Goal: Communication & Community: Answer question/provide support

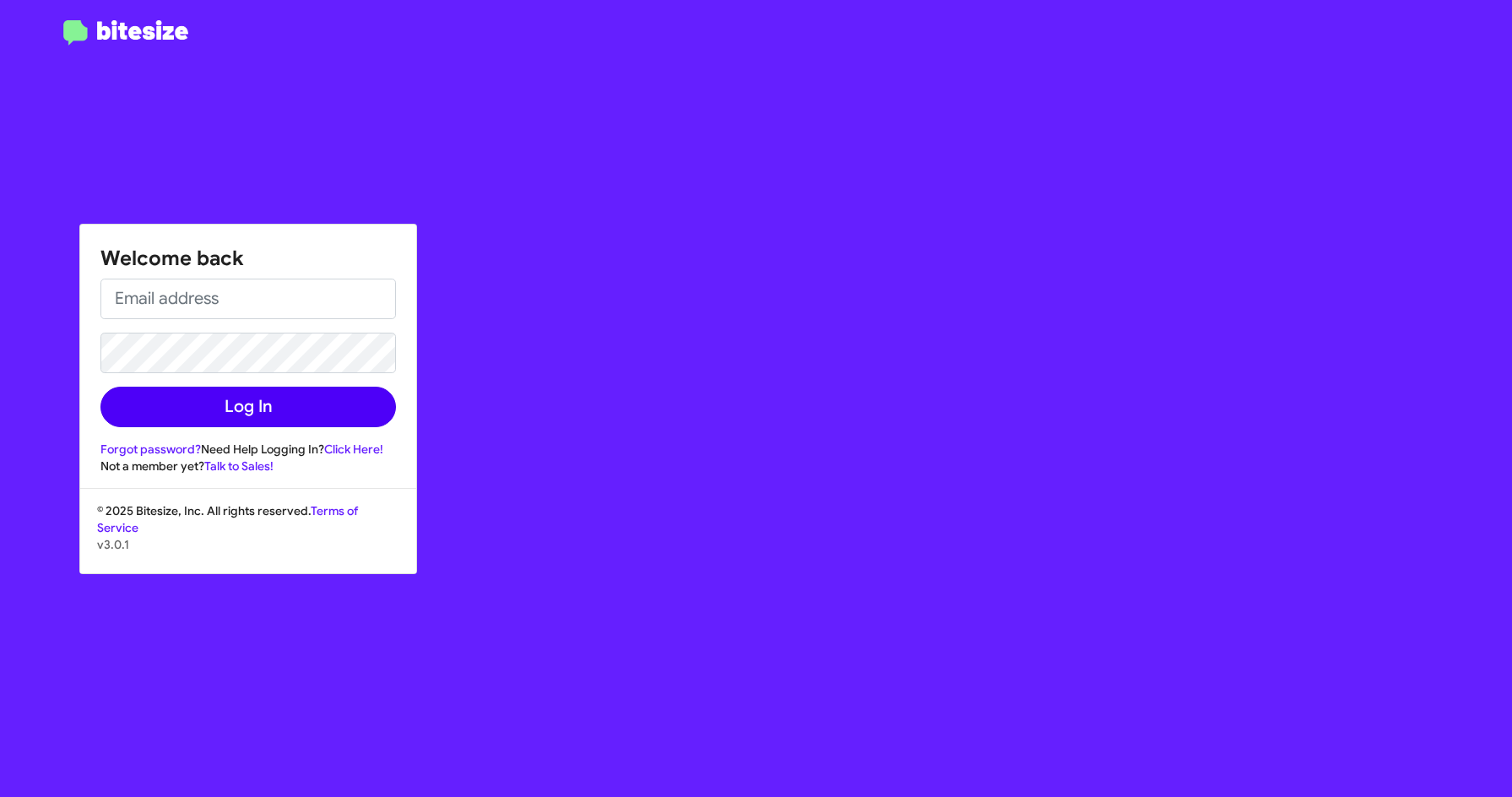
type input "[EMAIL_ADDRESS][DOMAIN_NAME]"
click at [261, 406] on button "Log In" at bounding box center [248, 406] width 296 height 40
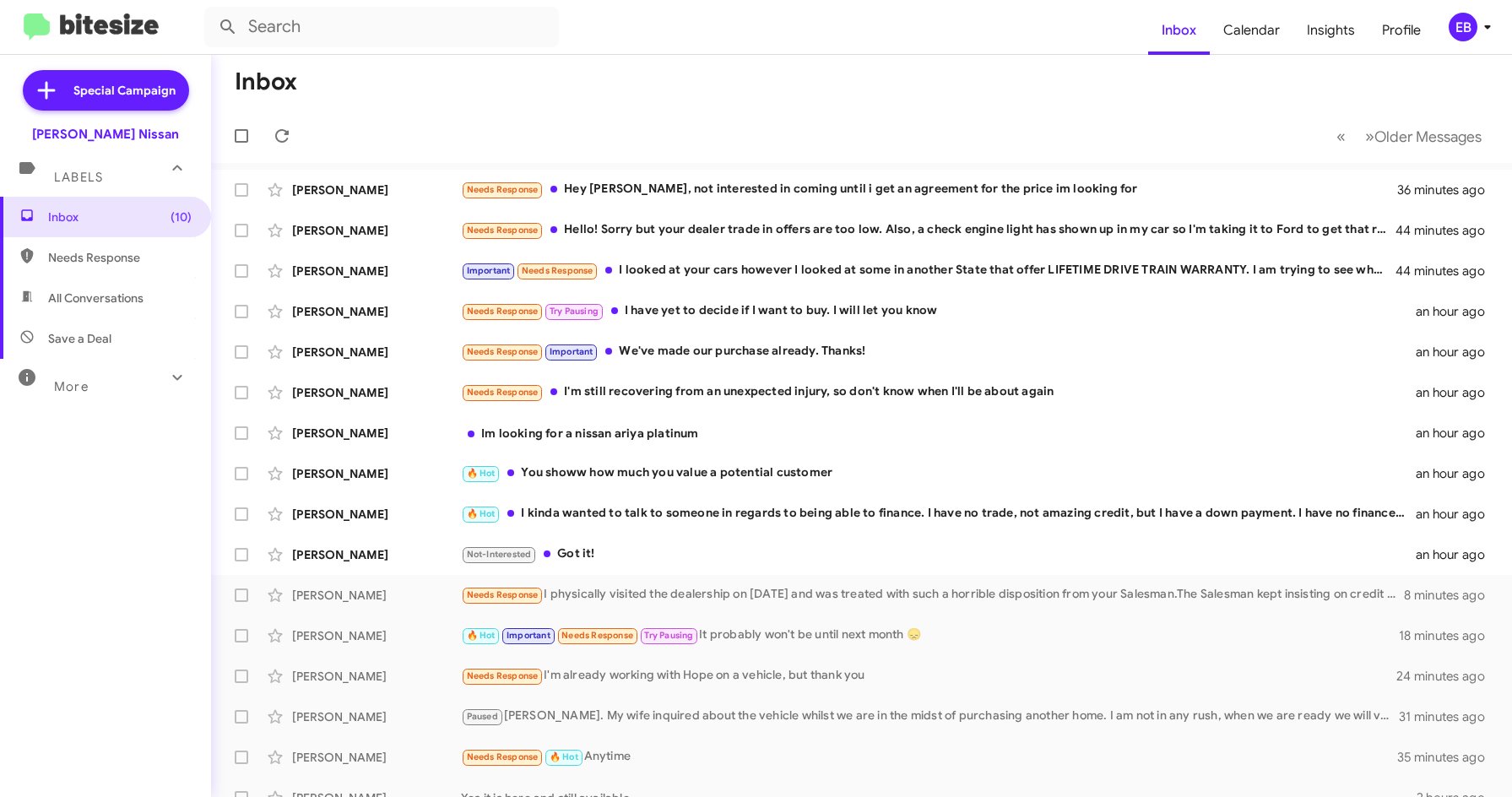
click at [704, 103] on mat-toolbar-row "Inbox" at bounding box center [861, 81] width 1300 height 54
click at [683, 195] on div "Needs Response Hey [PERSON_NAME], not interested in coming until i get an agree…" at bounding box center [946, 189] width 970 height 20
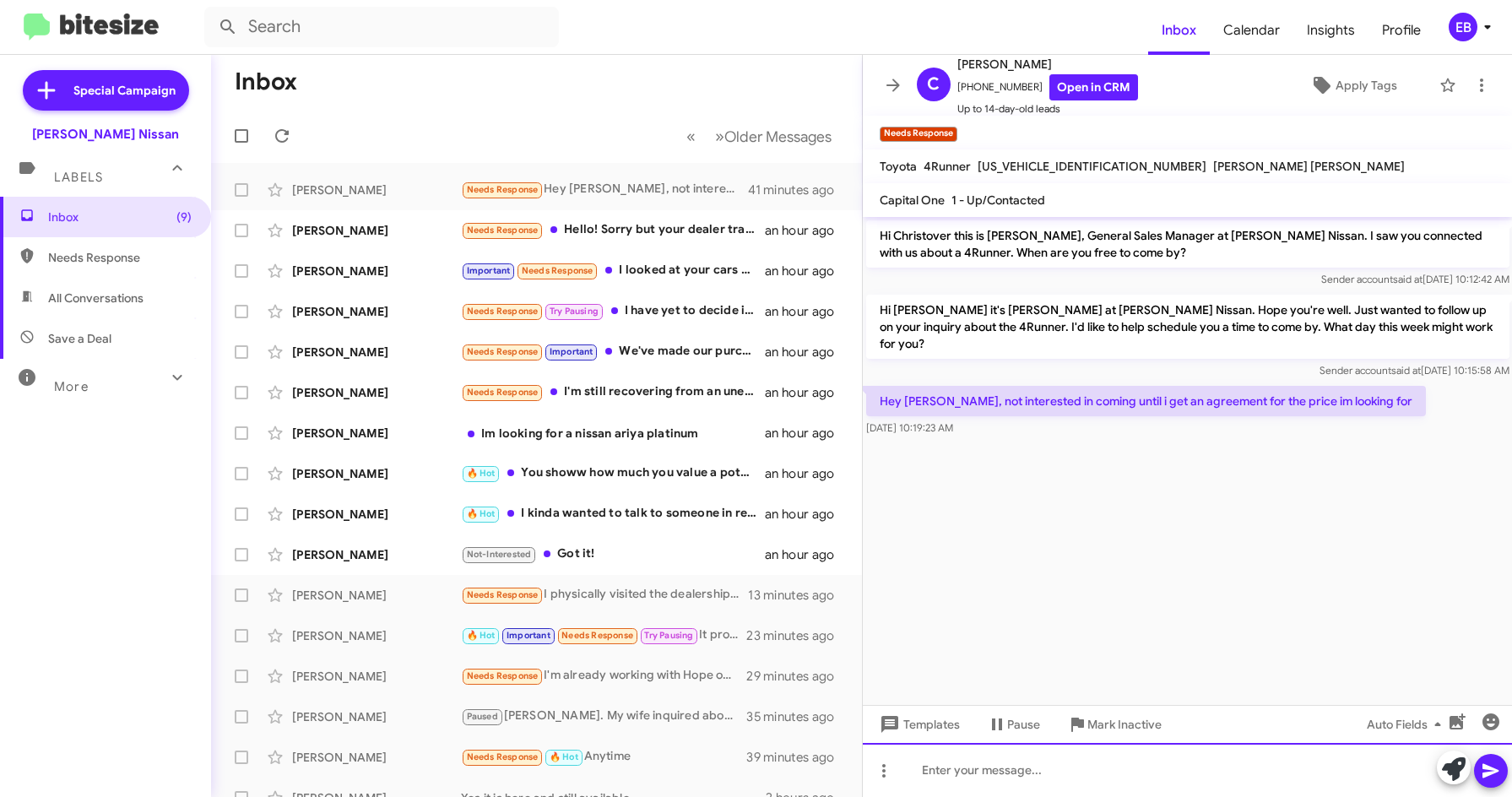
click at [929, 768] on div at bounding box center [1187, 770] width 650 height 54
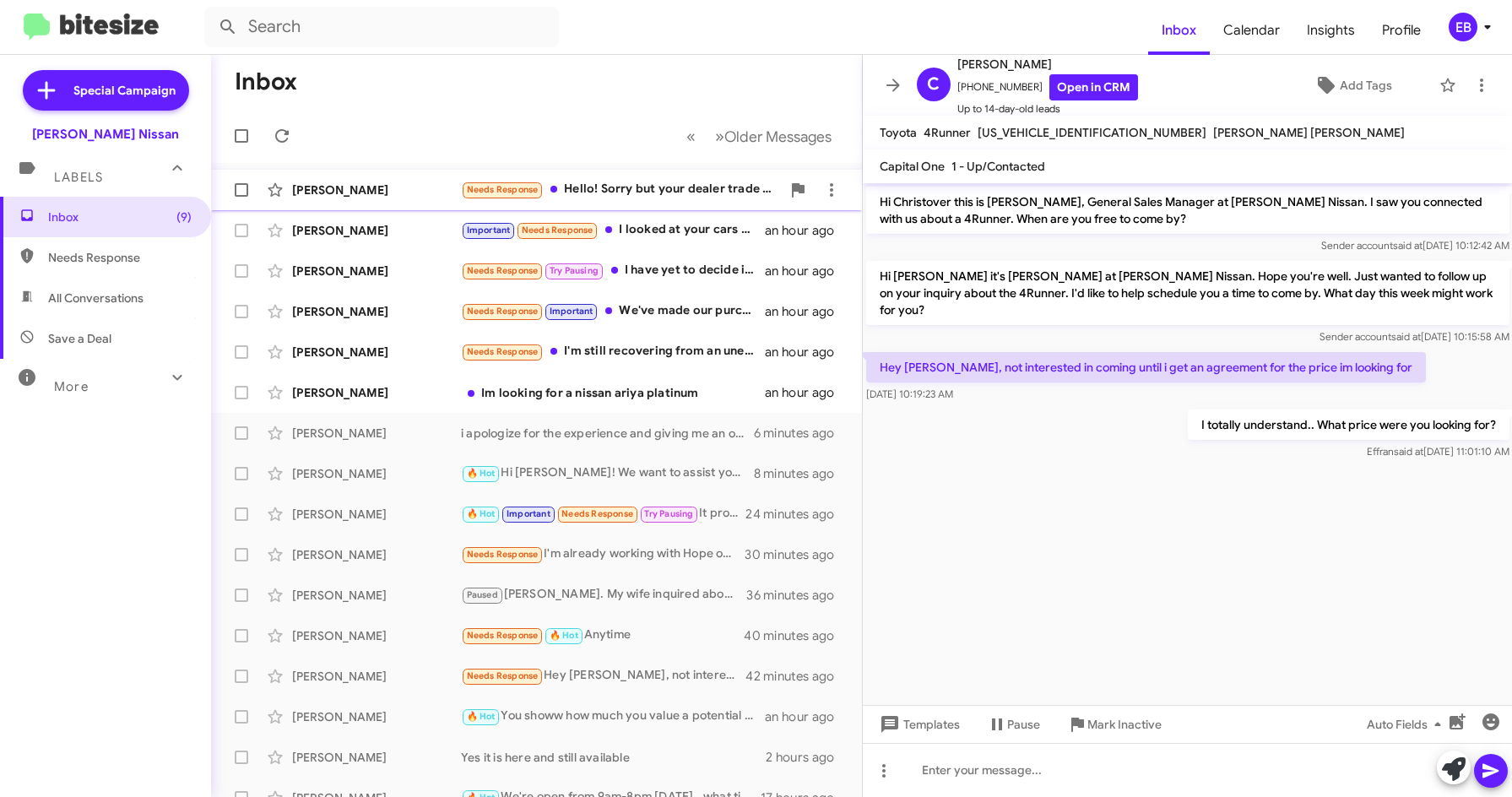
click at [406, 185] on div "[PERSON_NAME]" at bounding box center [376, 190] width 169 height 17
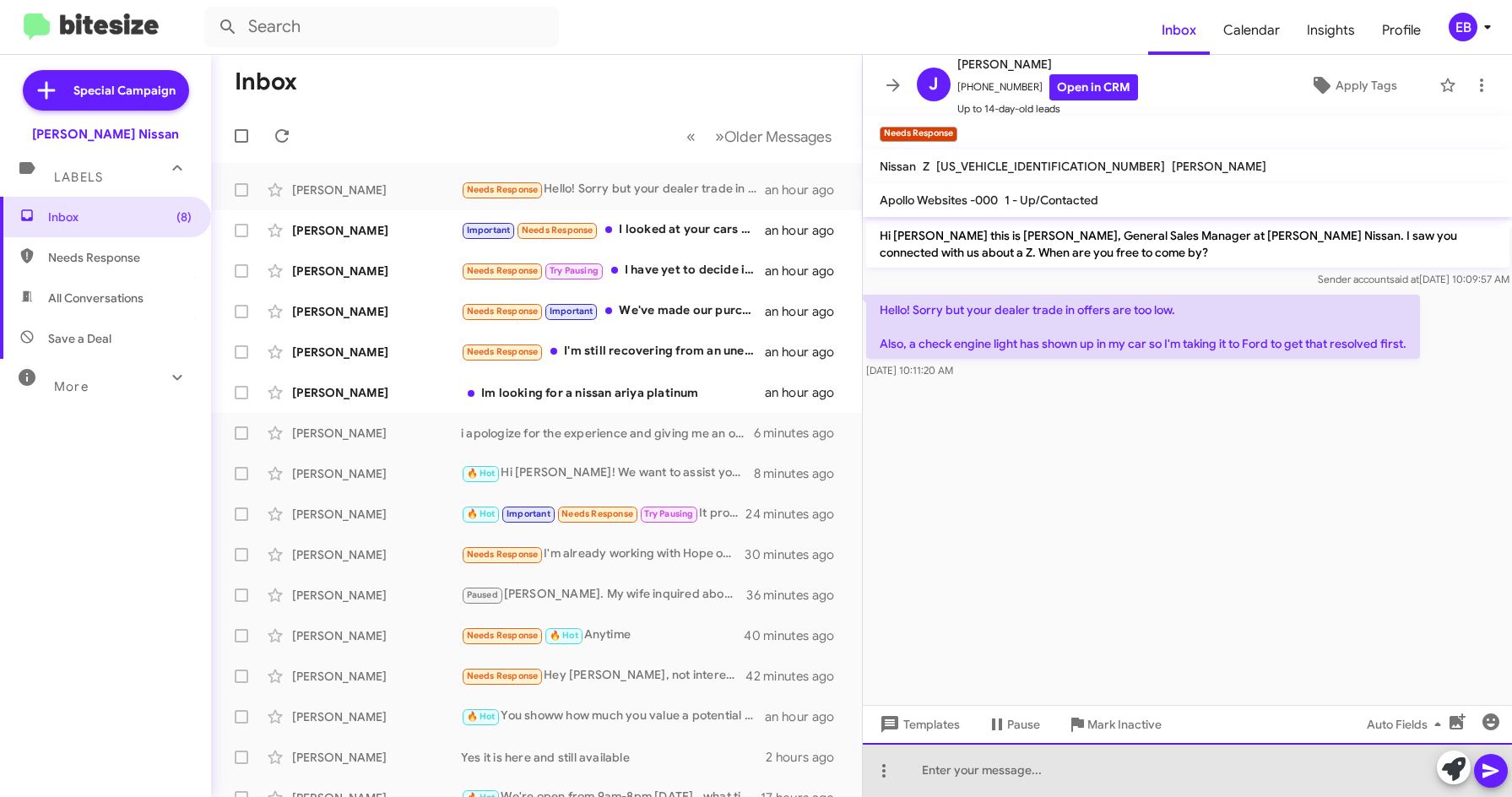
click at [989, 777] on div at bounding box center [1187, 770] width 650 height 54
click at [985, 758] on div at bounding box center [1187, 770] width 650 height 54
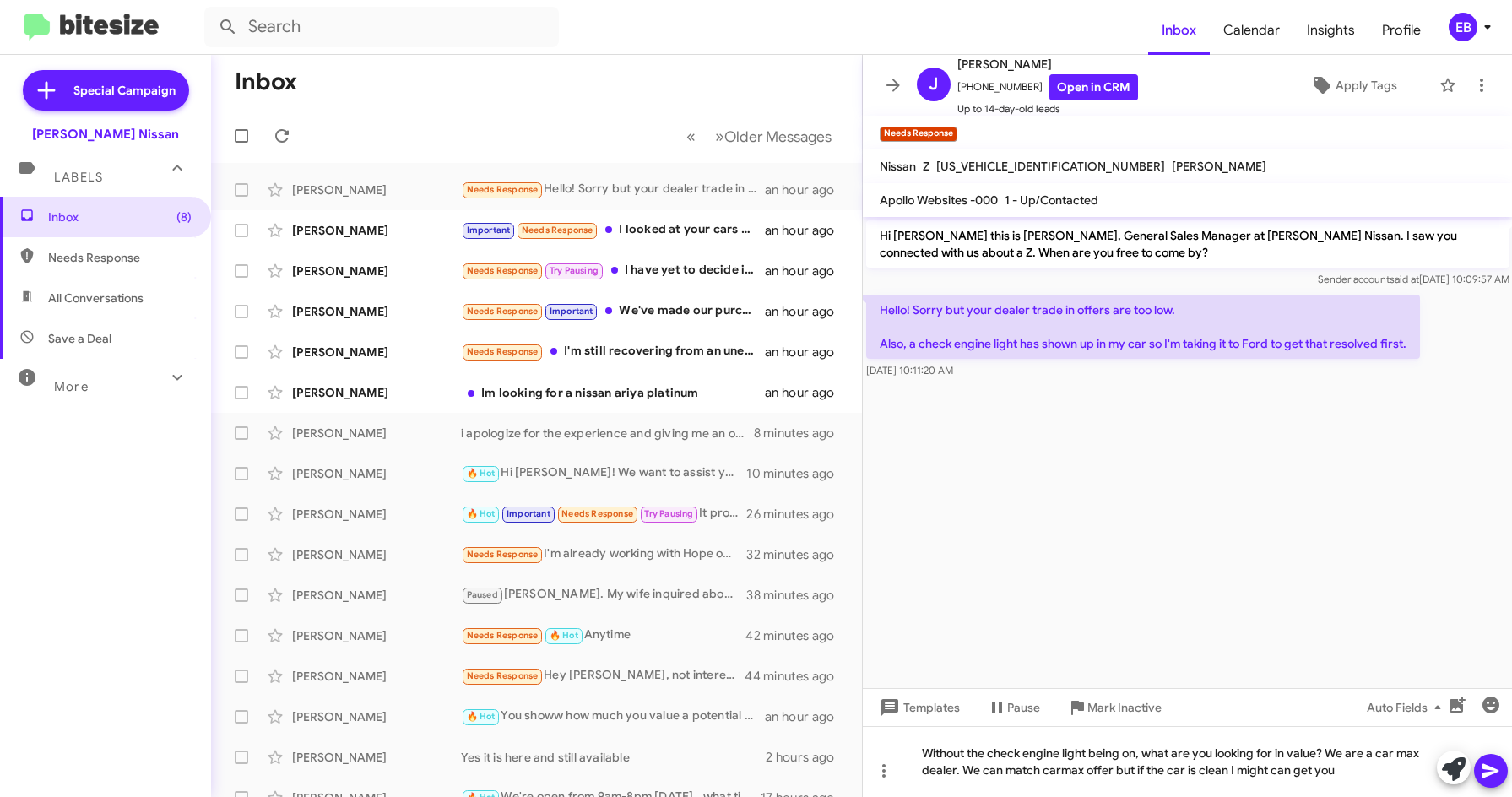
click at [1270, 412] on cdk-virtual-scroll-viewport "Hi [PERSON_NAME] this is [PERSON_NAME], General Sales Manager at [PERSON_NAME] …" at bounding box center [1187, 452] width 650 height 471
click at [1350, 770] on div "Without the check engine light being on, what are you looking for in value? We …" at bounding box center [1187, 761] width 650 height 71
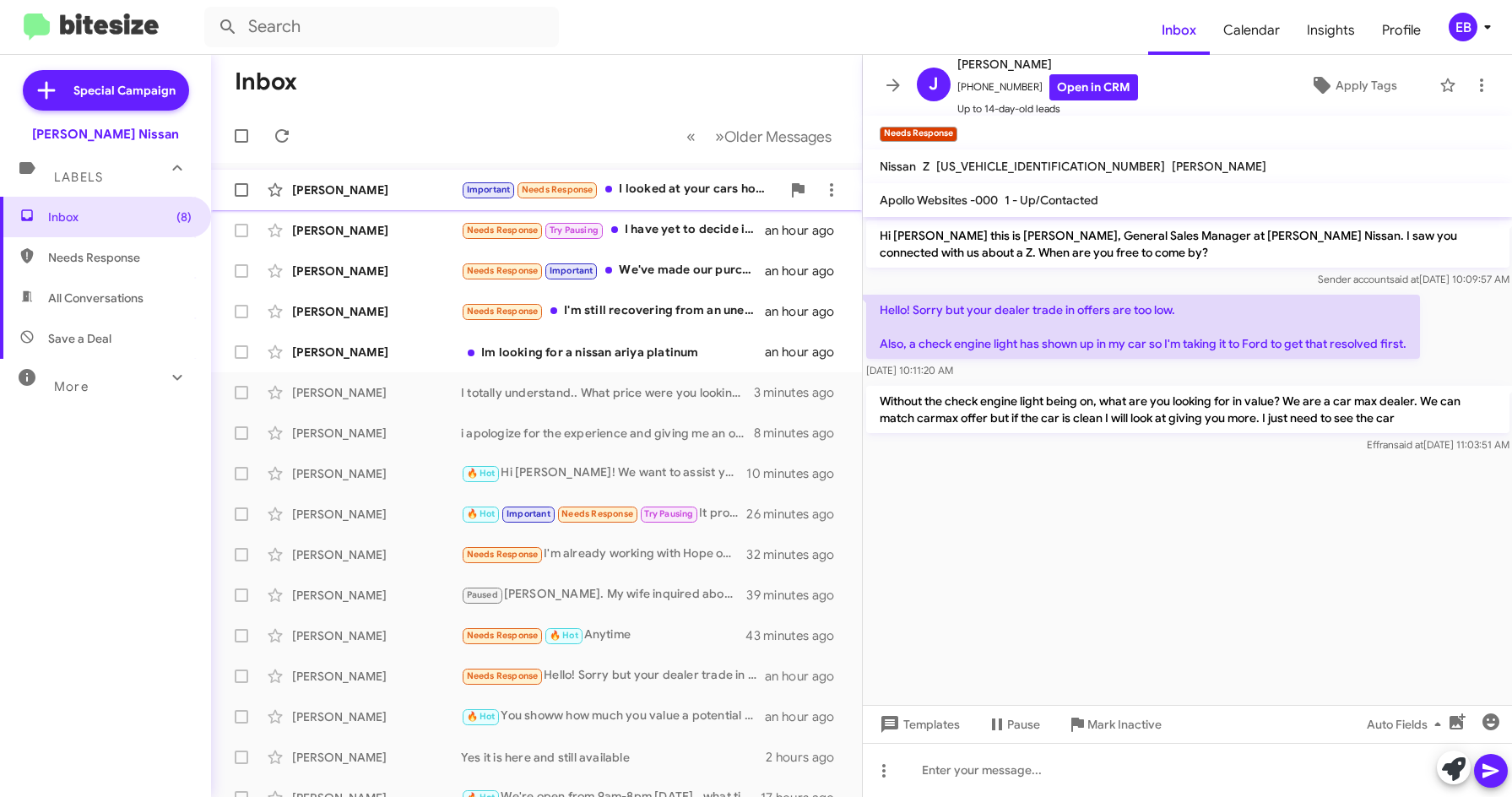
click at [391, 183] on div "[PERSON_NAME]" at bounding box center [376, 190] width 169 height 17
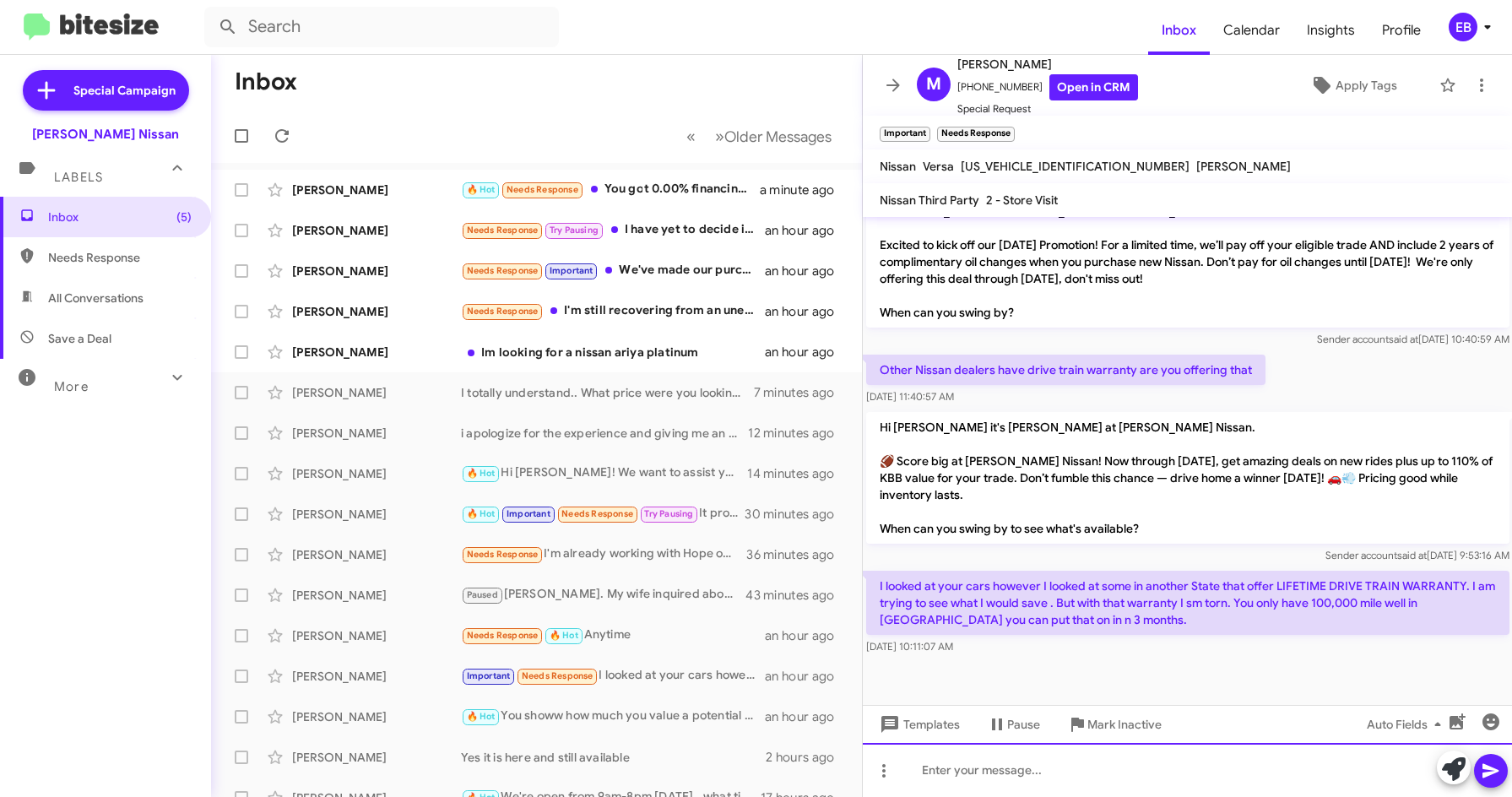
click at [965, 766] on div at bounding box center [1187, 770] width 650 height 54
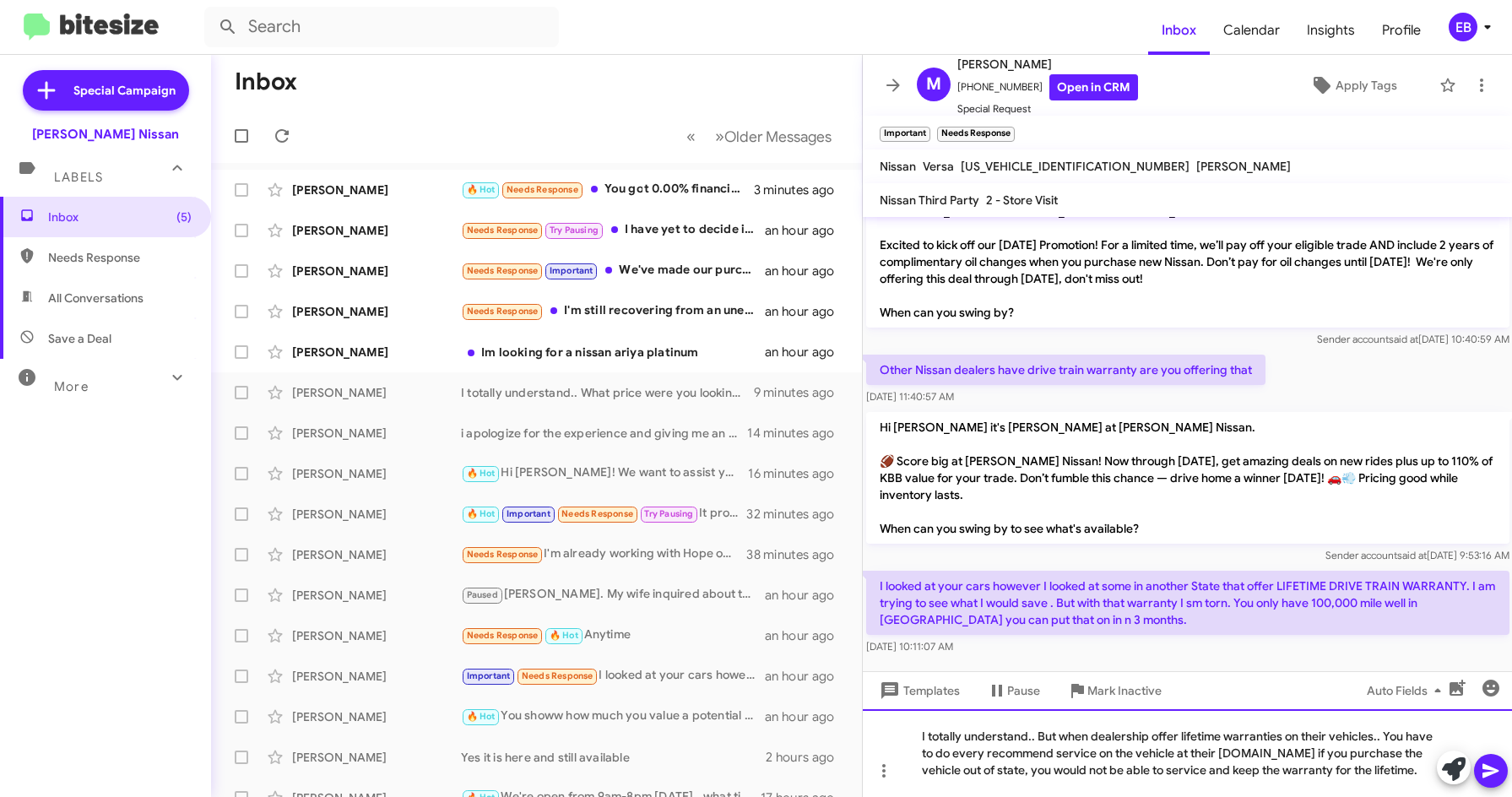
click at [1282, 753] on div "I totally understand.. But when dealership offer lifetime warranties on their v…" at bounding box center [1187, 753] width 650 height 87
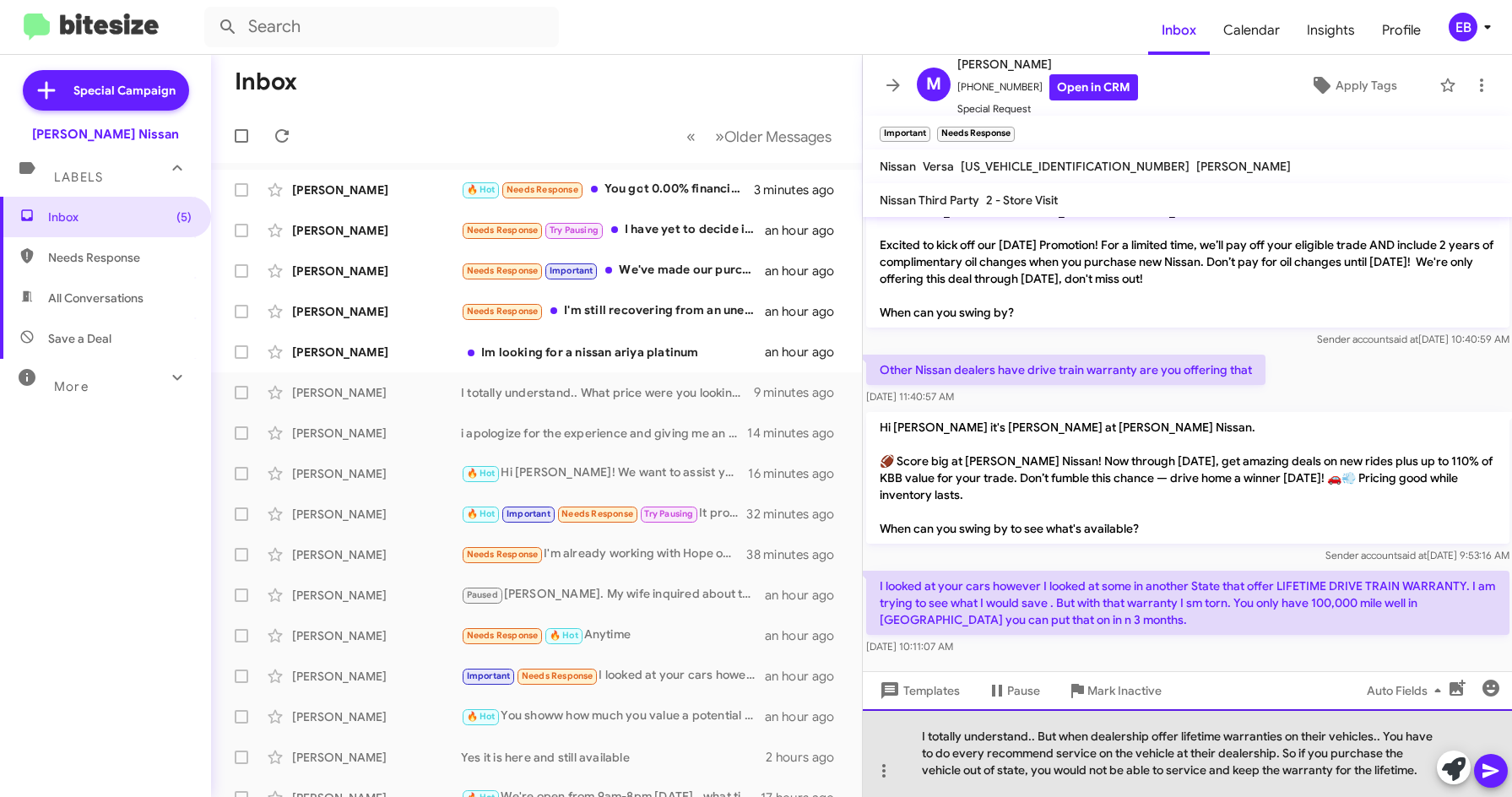
click at [1422, 770] on div "I totally understand.. But when dealership offer lifetime warranties on their v…" at bounding box center [1187, 753] width 650 height 87
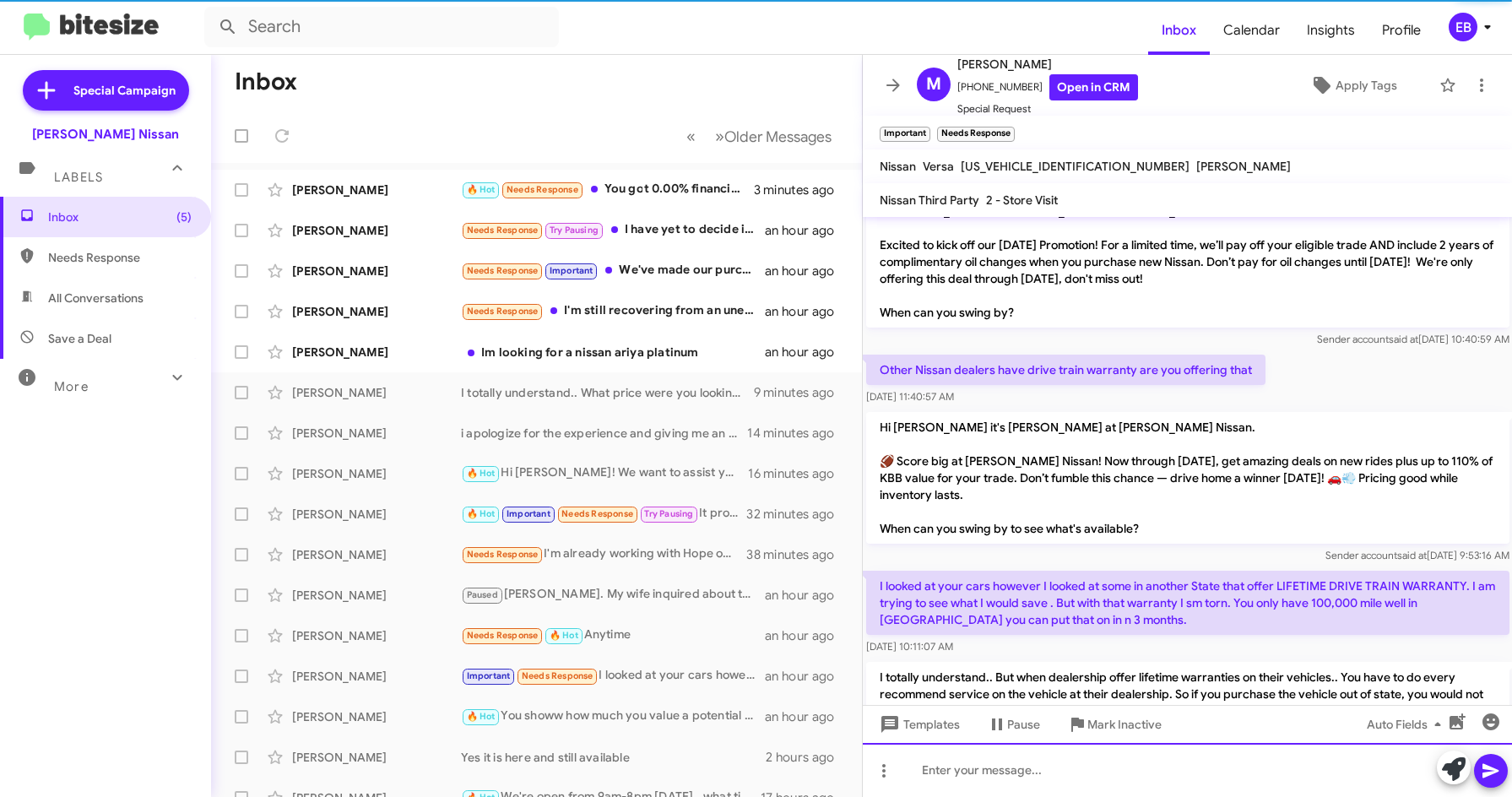
scroll to position [0, 0]
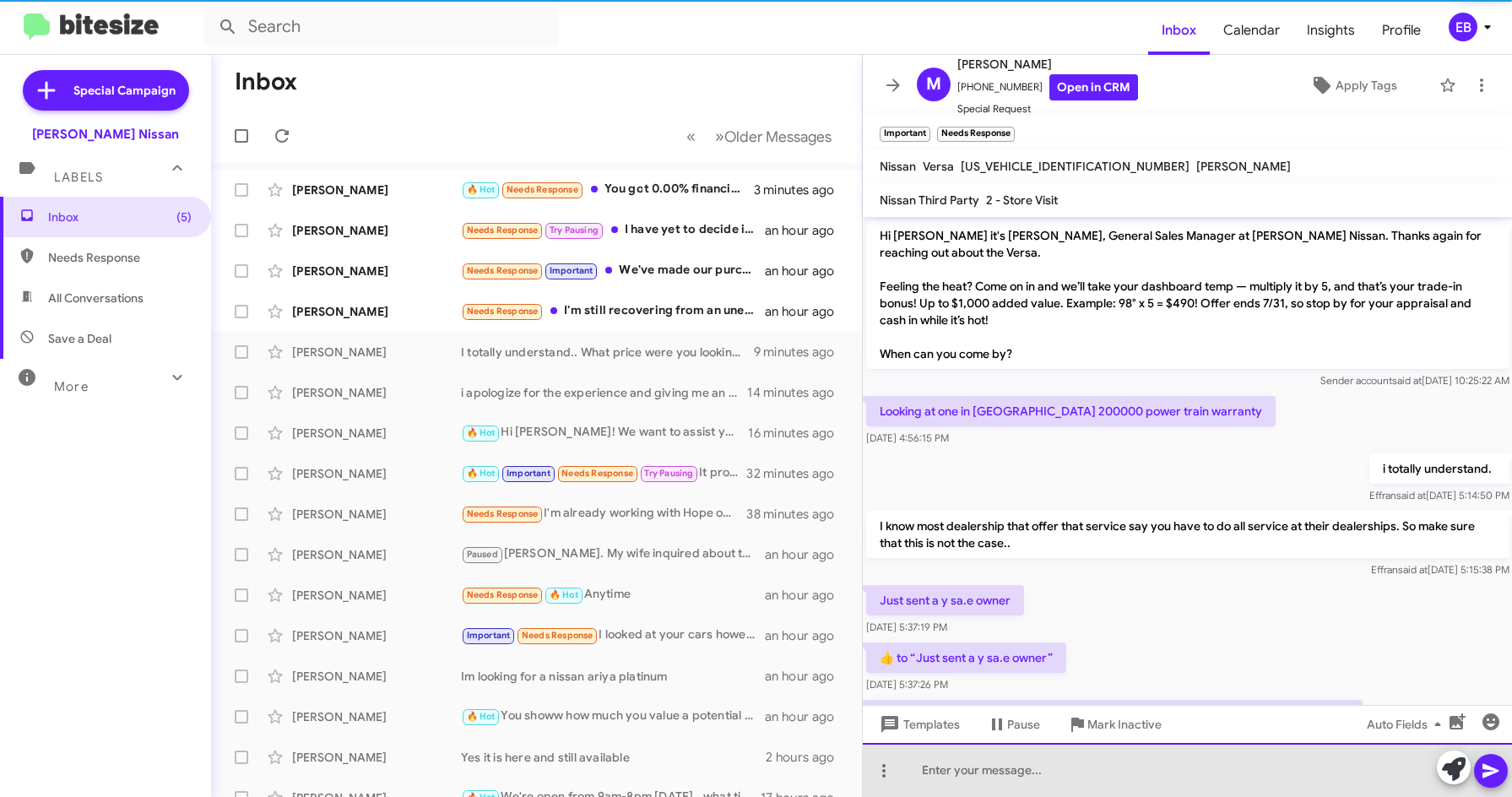
click at [959, 768] on div at bounding box center [1187, 770] width 650 height 54
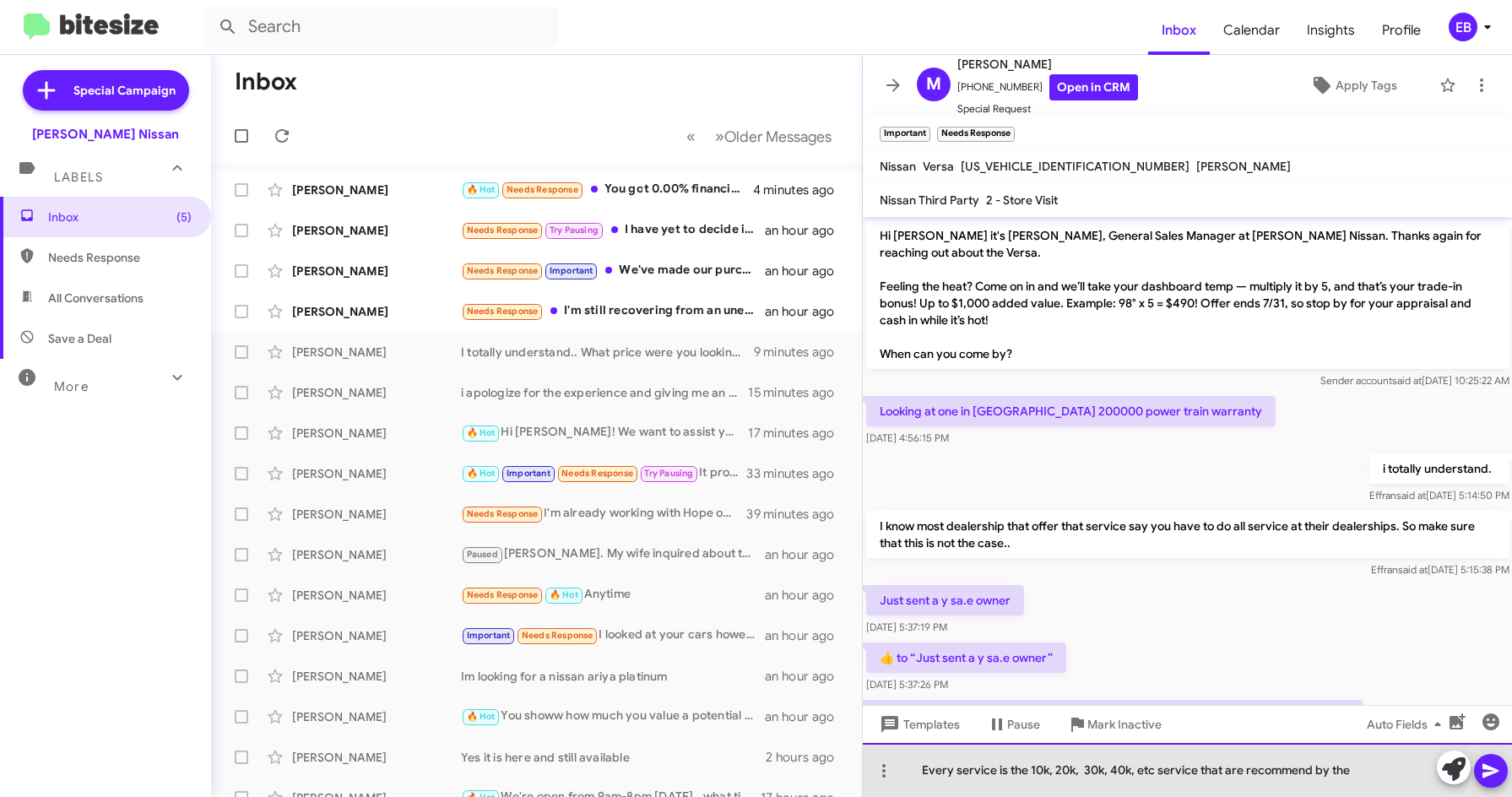
click at [1374, 761] on div "Every service is the 10k, 20k, 30k, 40k, etc service that are recommend by the" at bounding box center [1187, 770] width 650 height 54
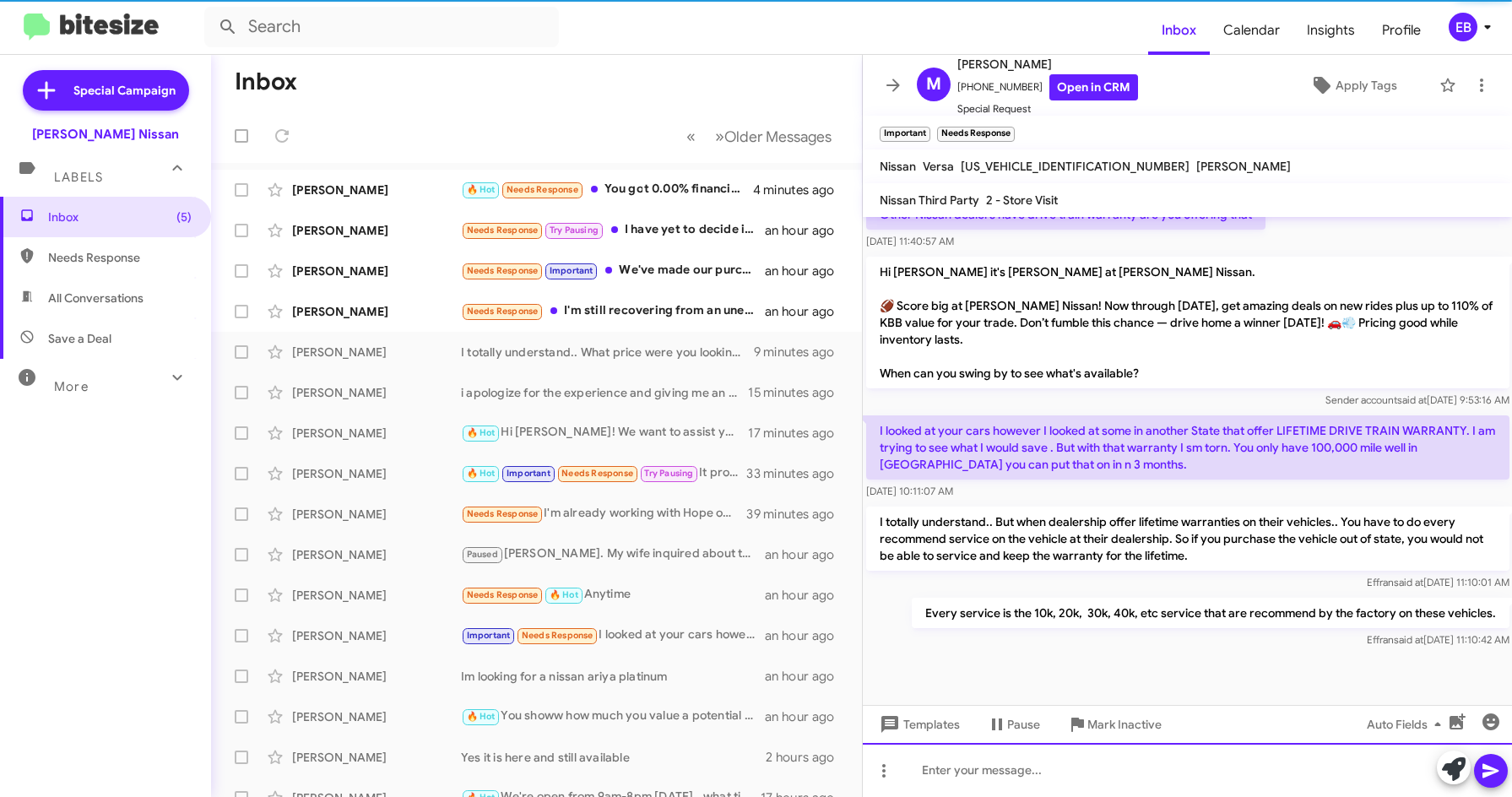
scroll to position [718, 0]
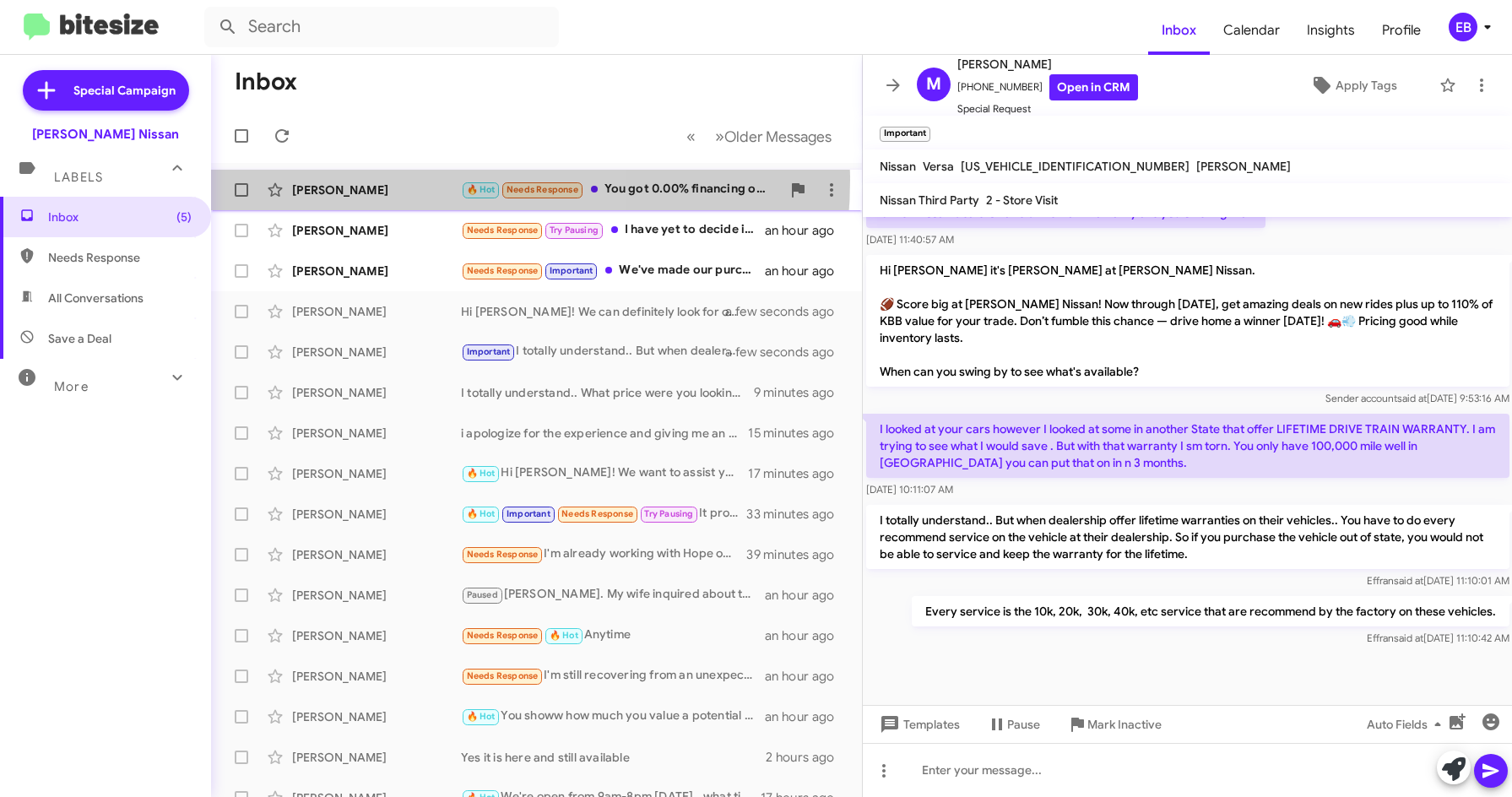
click at [416, 179] on div "[PERSON_NAME] 🔥 Hot Needs Response You got 0.00% financing on the Armadas yet? …" at bounding box center [536, 189] width 624 height 33
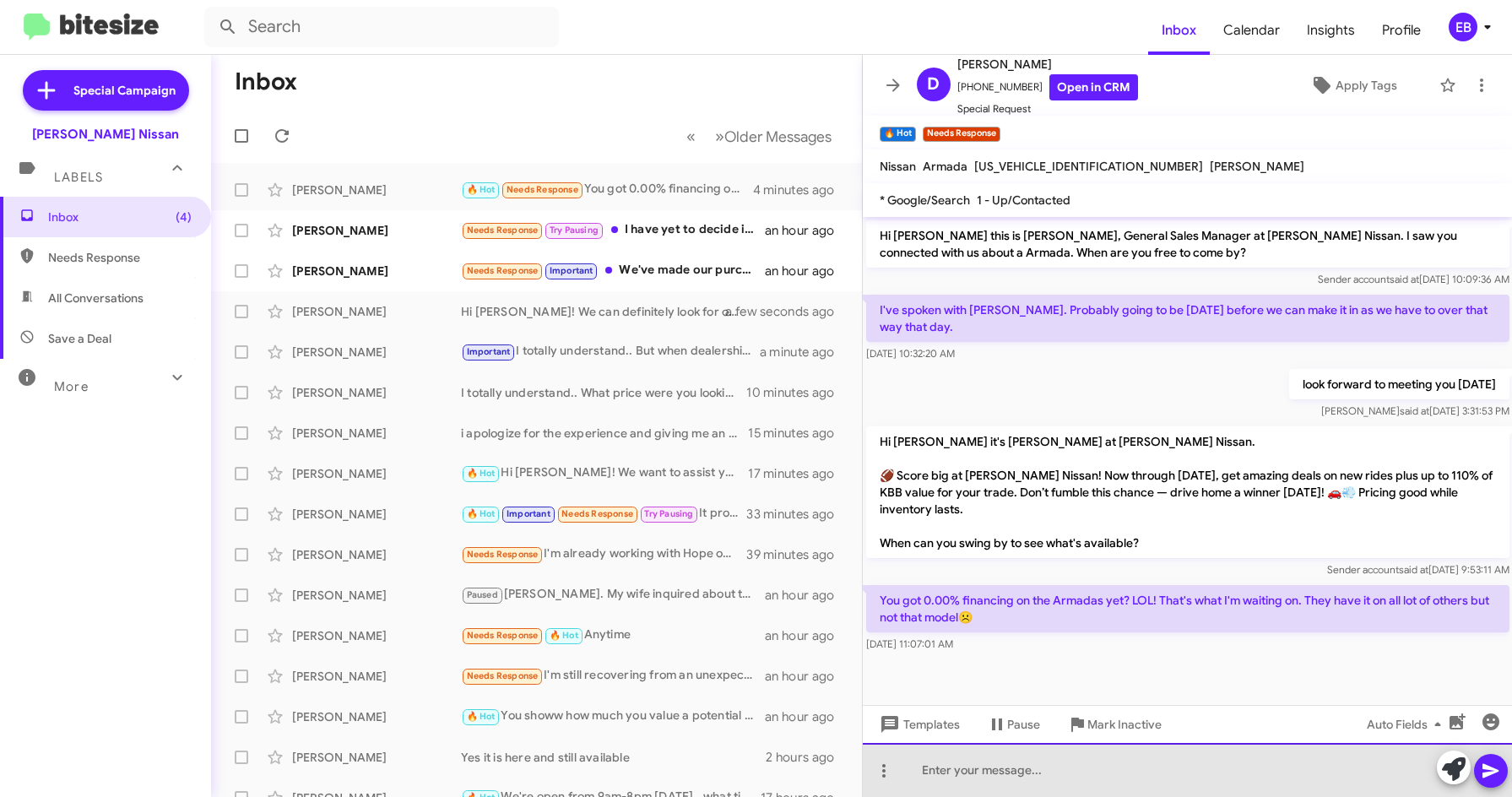
click at [947, 775] on div at bounding box center [1187, 770] width 650 height 54
click at [1013, 772] on div "Unfortune" at bounding box center [1187, 770] width 650 height 54
click at [991, 775] on div "Unfortune" at bounding box center [1187, 770] width 650 height 54
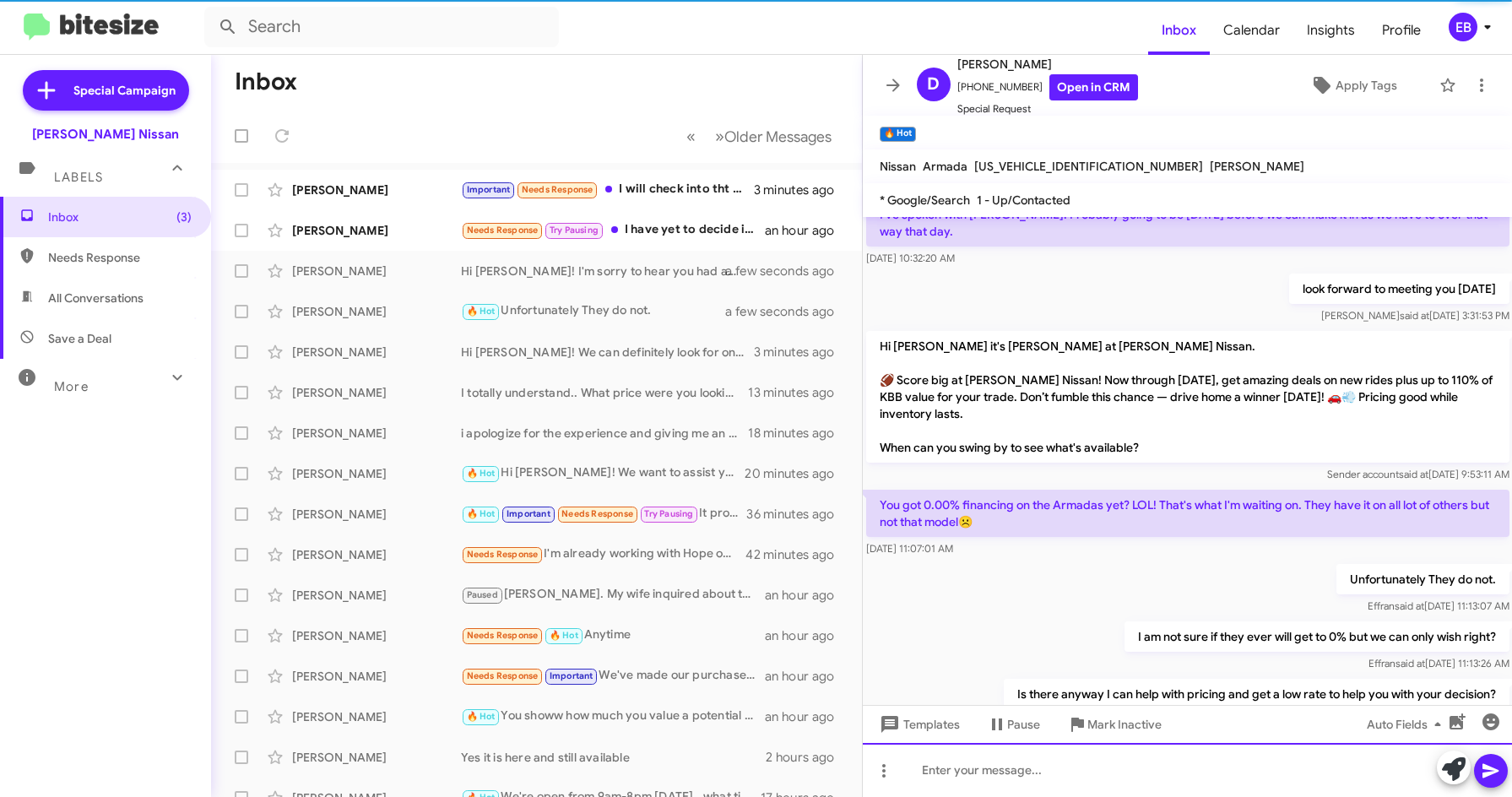
scroll to position [9, 0]
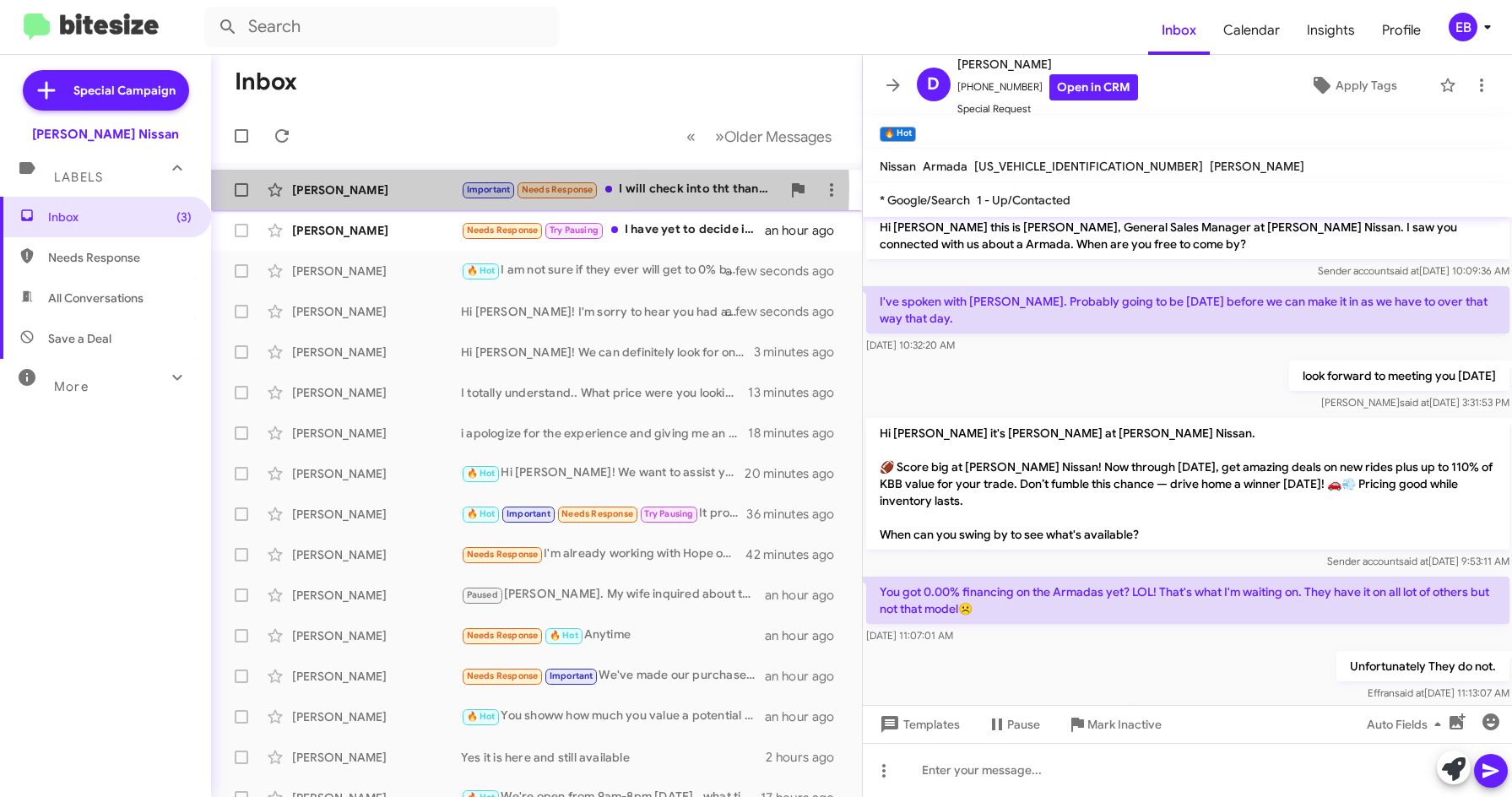
click at [421, 188] on div "[PERSON_NAME]" at bounding box center [376, 190] width 169 height 17
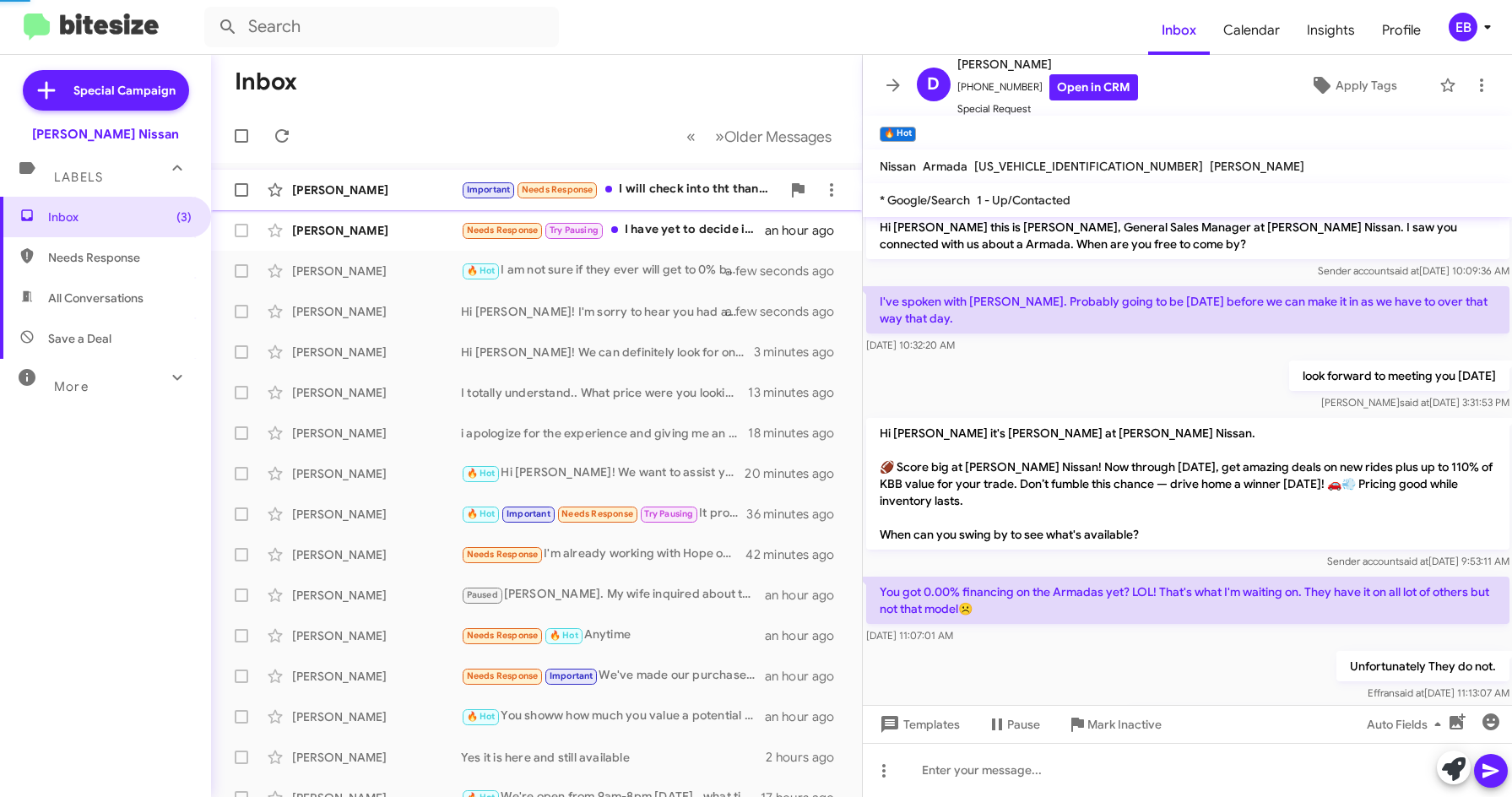
scroll to position [780, 0]
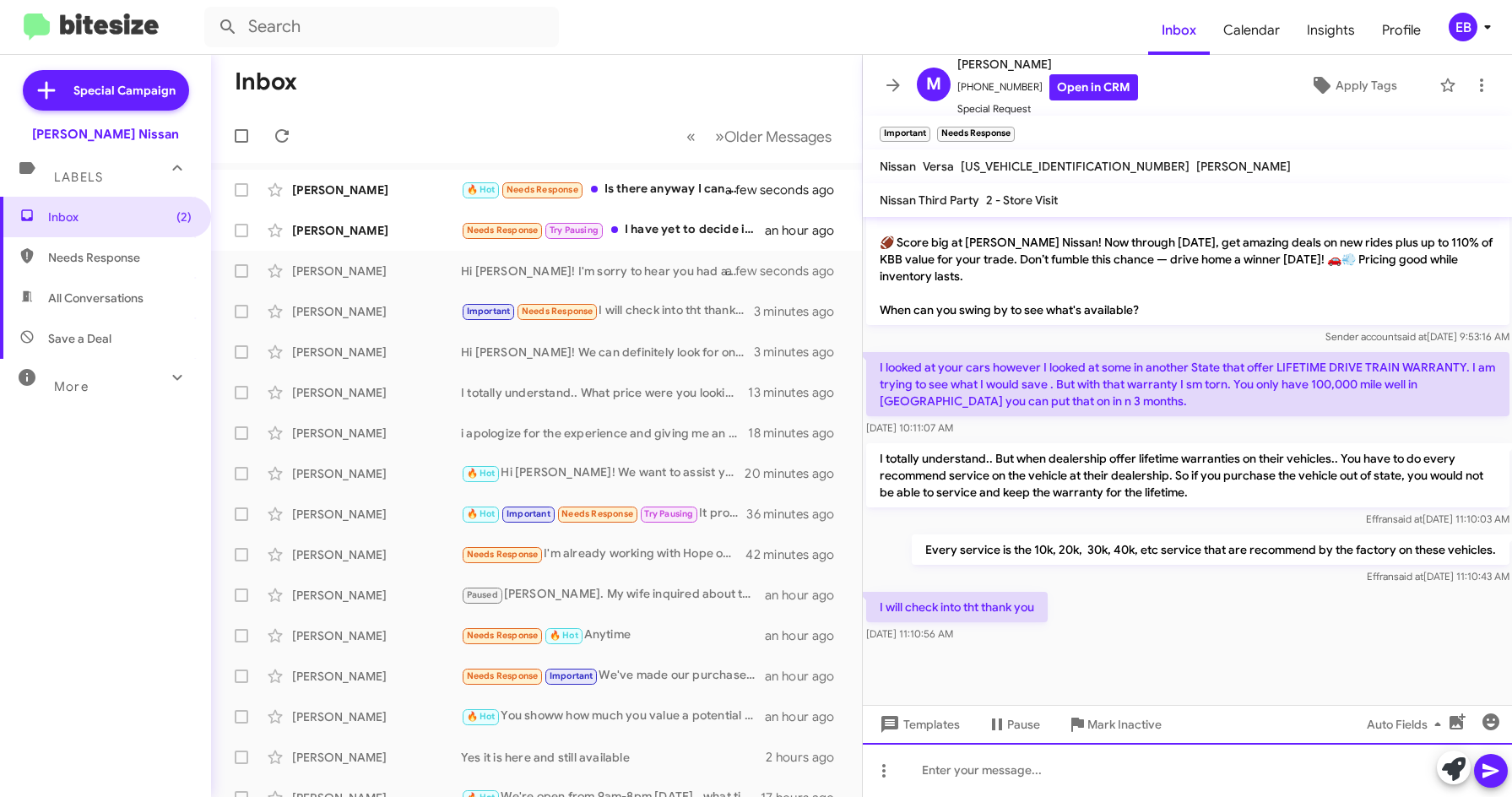
click at [929, 765] on div at bounding box center [1187, 770] width 650 height 54
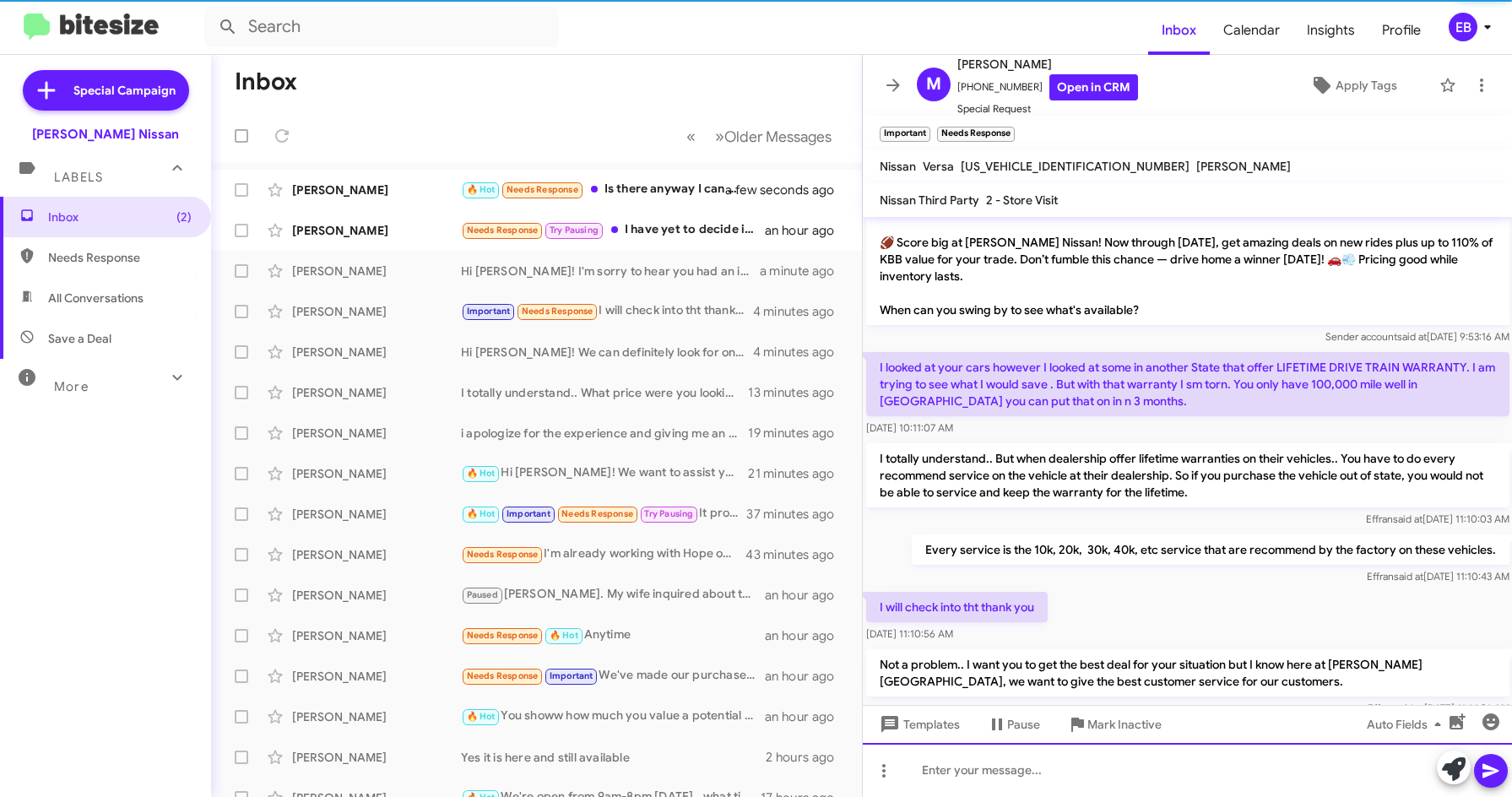
scroll to position [0, 0]
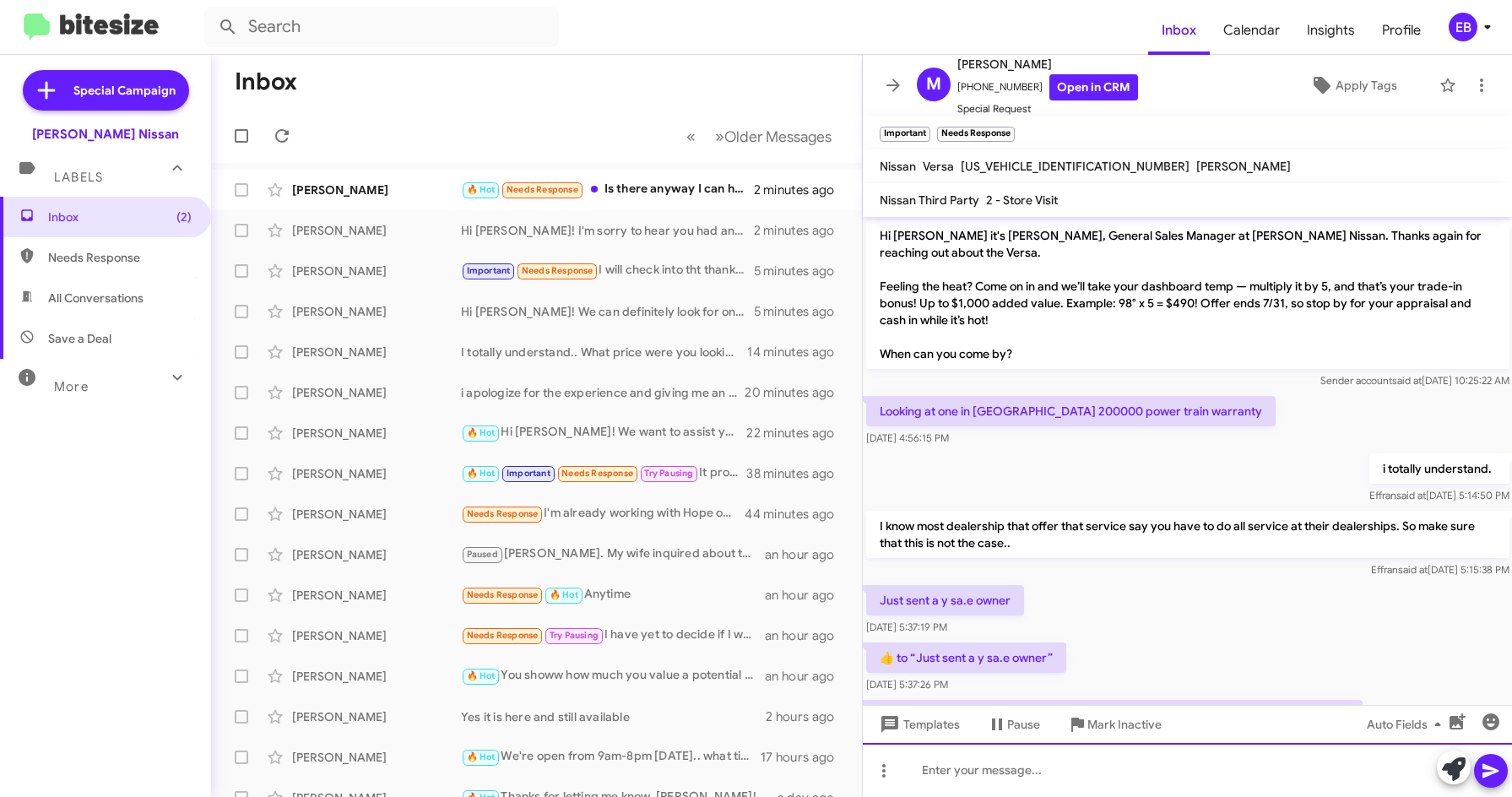
drag, startPoint x: 956, startPoint y: 791, endPoint x: 959, endPoint y: 776, distance: 15.3
click at [956, 790] on div at bounding box center [1187, 770] width 650 height 54
click at [1456, 718] on icon "button" at bounding box center [1457, 722] width 16 height 16
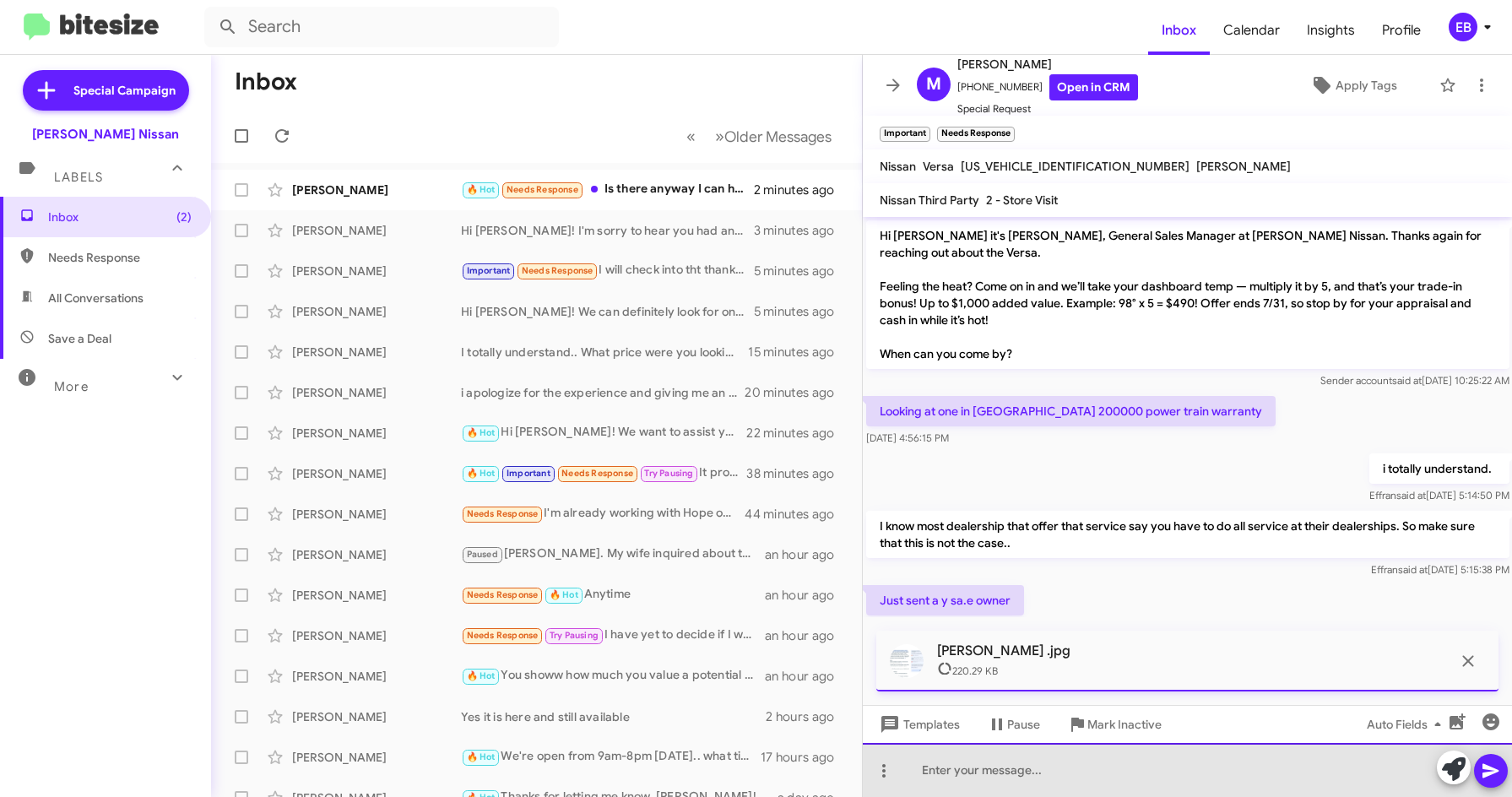
click at [945, 764] on div at bounding box center [1187, 770] width 650 height 54
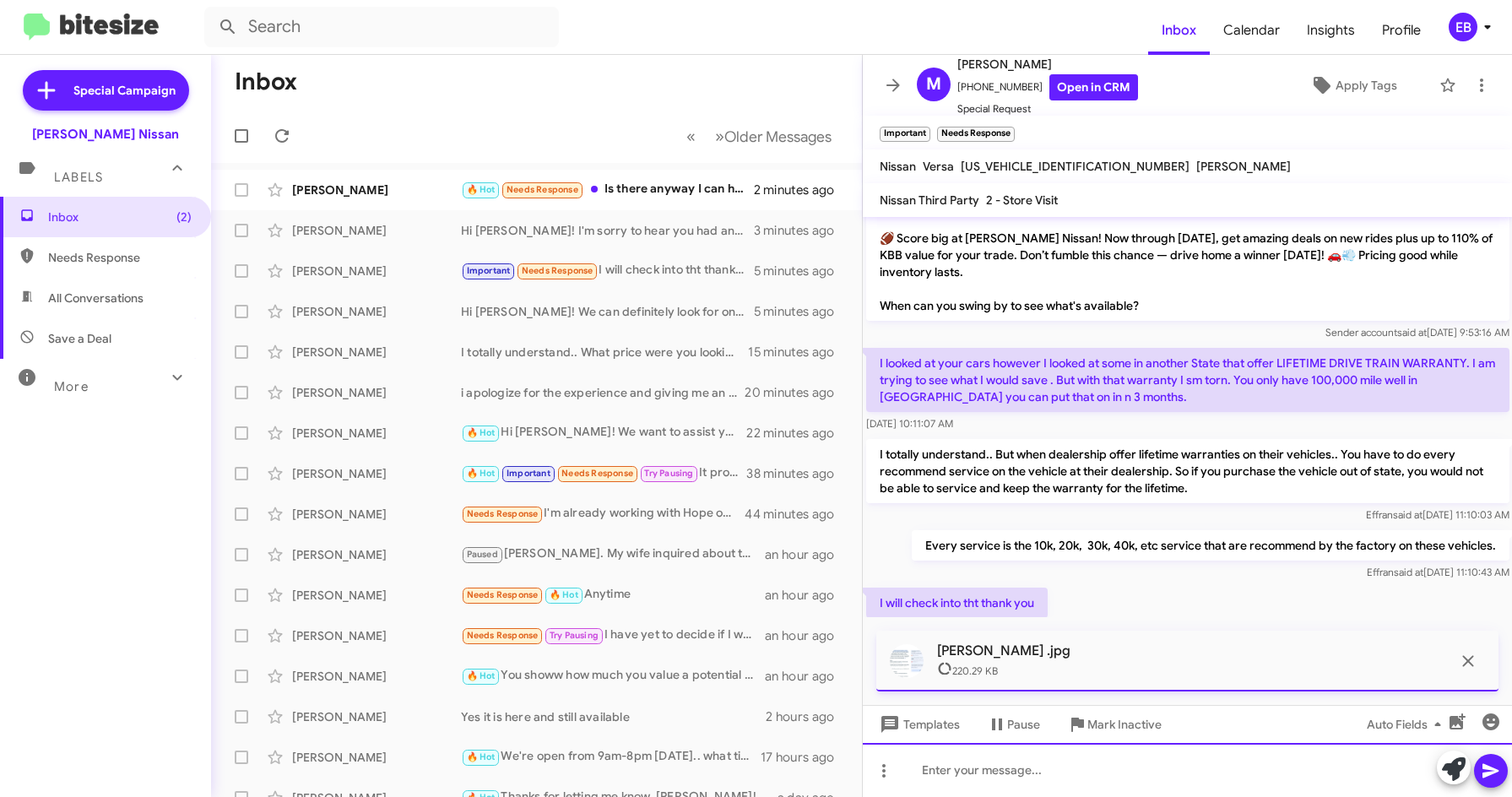
scroll to position [947, 0]
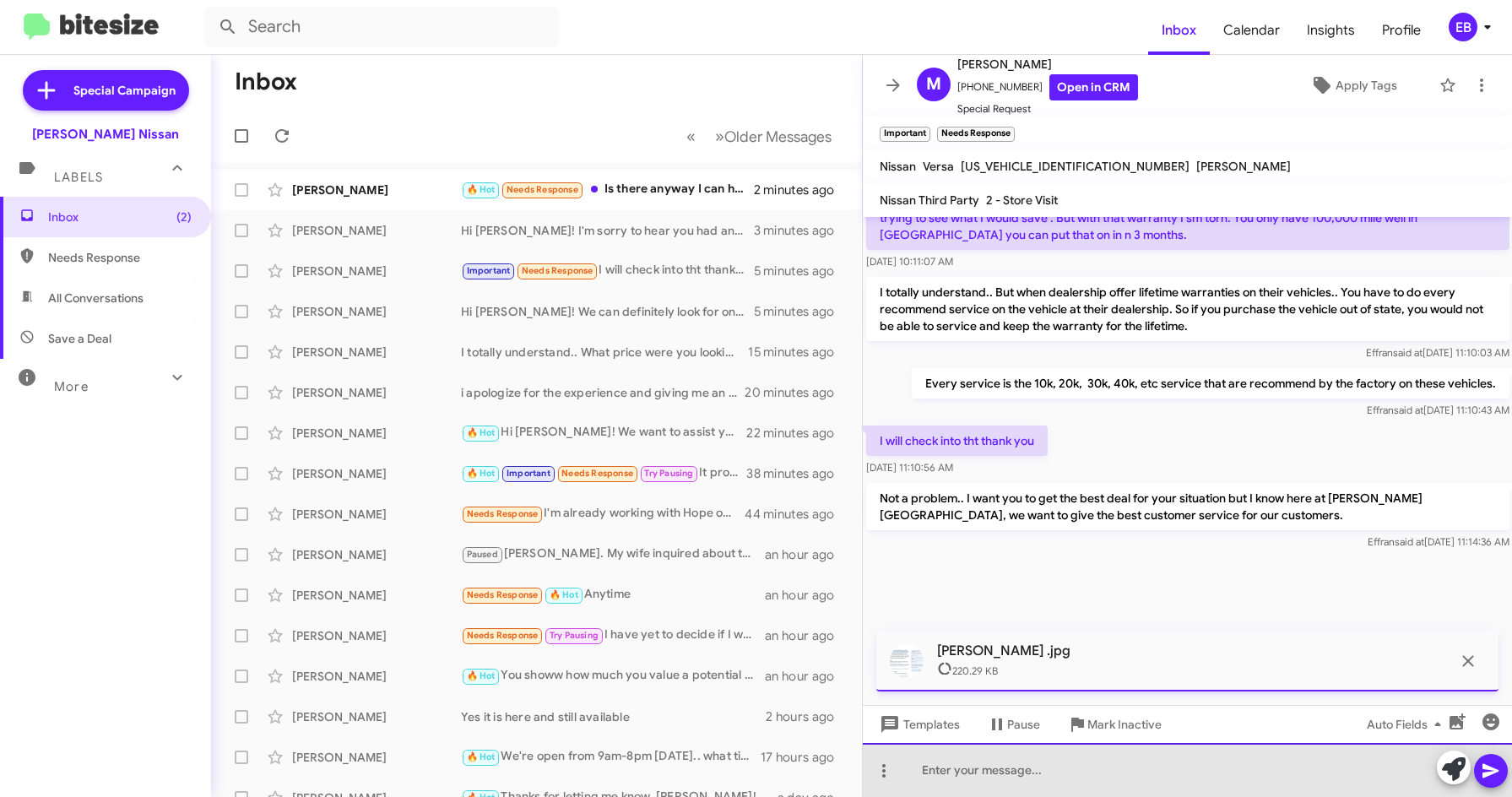
click at [953, 786] on div at bounding box center [1187, 770] width 650 height 54
click at [1030, 771] on div at bounding box center [1187, 770] width 650 height 54
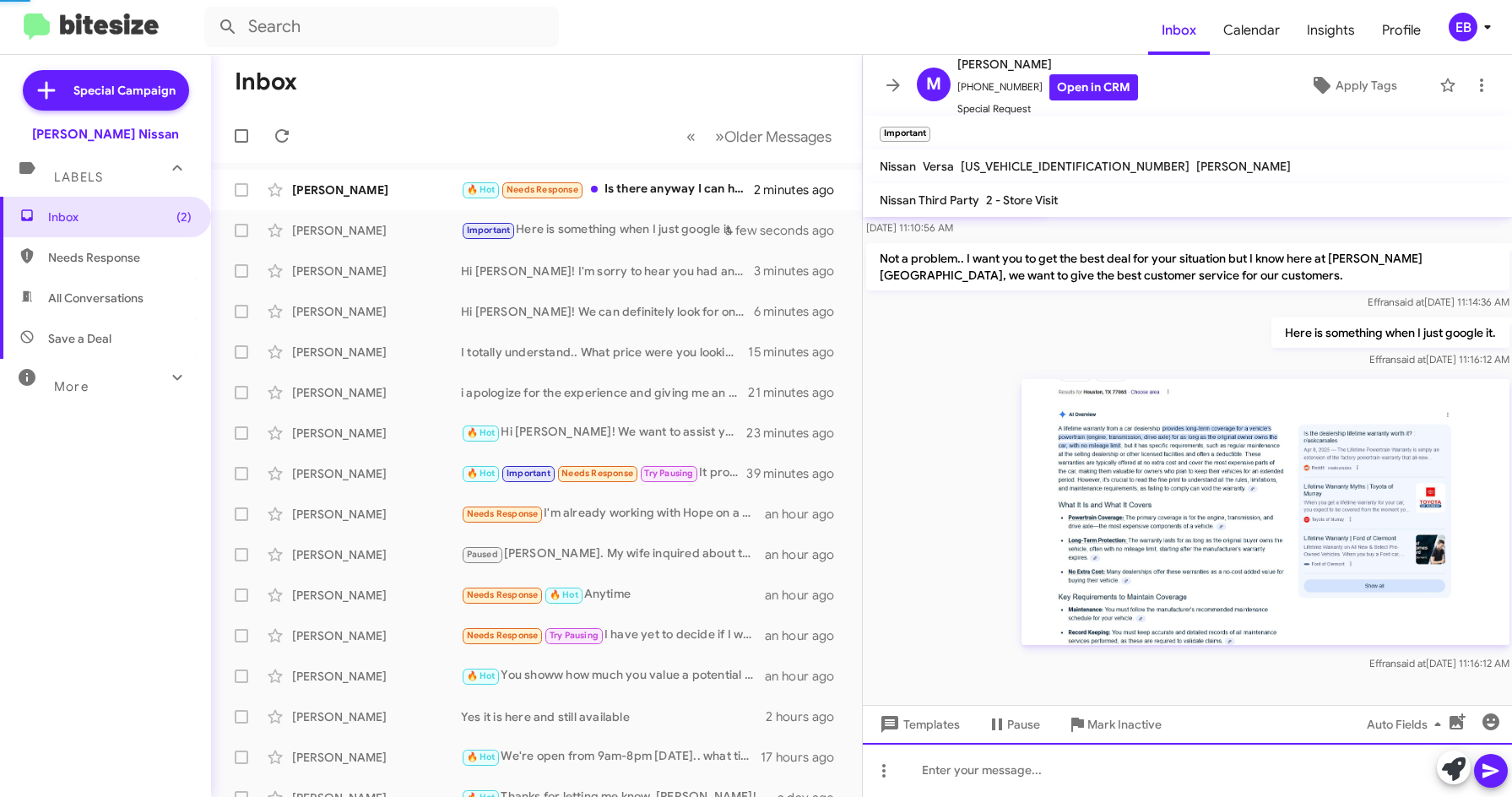
scroll to position [1144, 0]
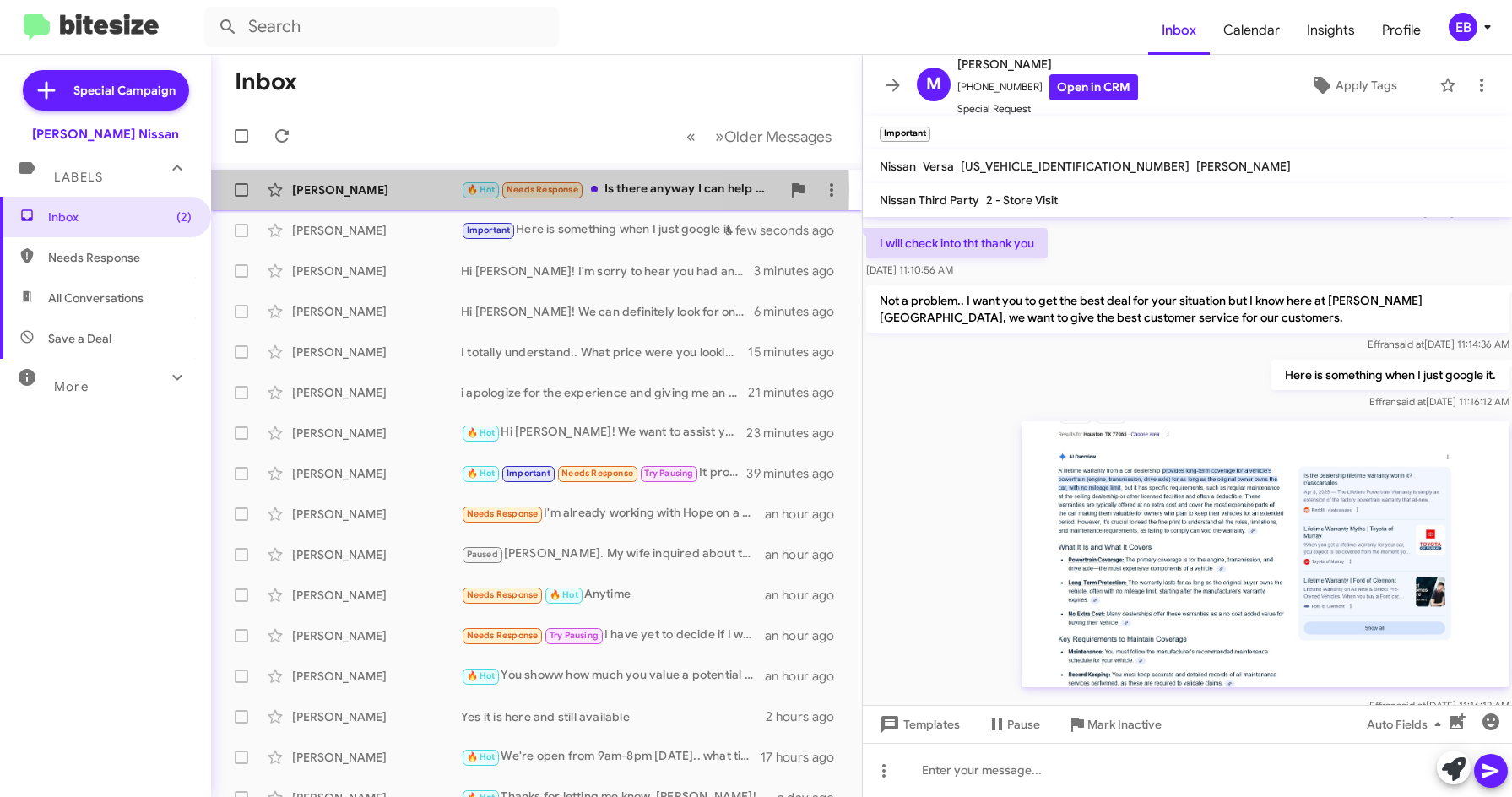
click at [356, 189] on div "[PERSON_NAME]" at bounding box center [376, 190] width 169 height 17
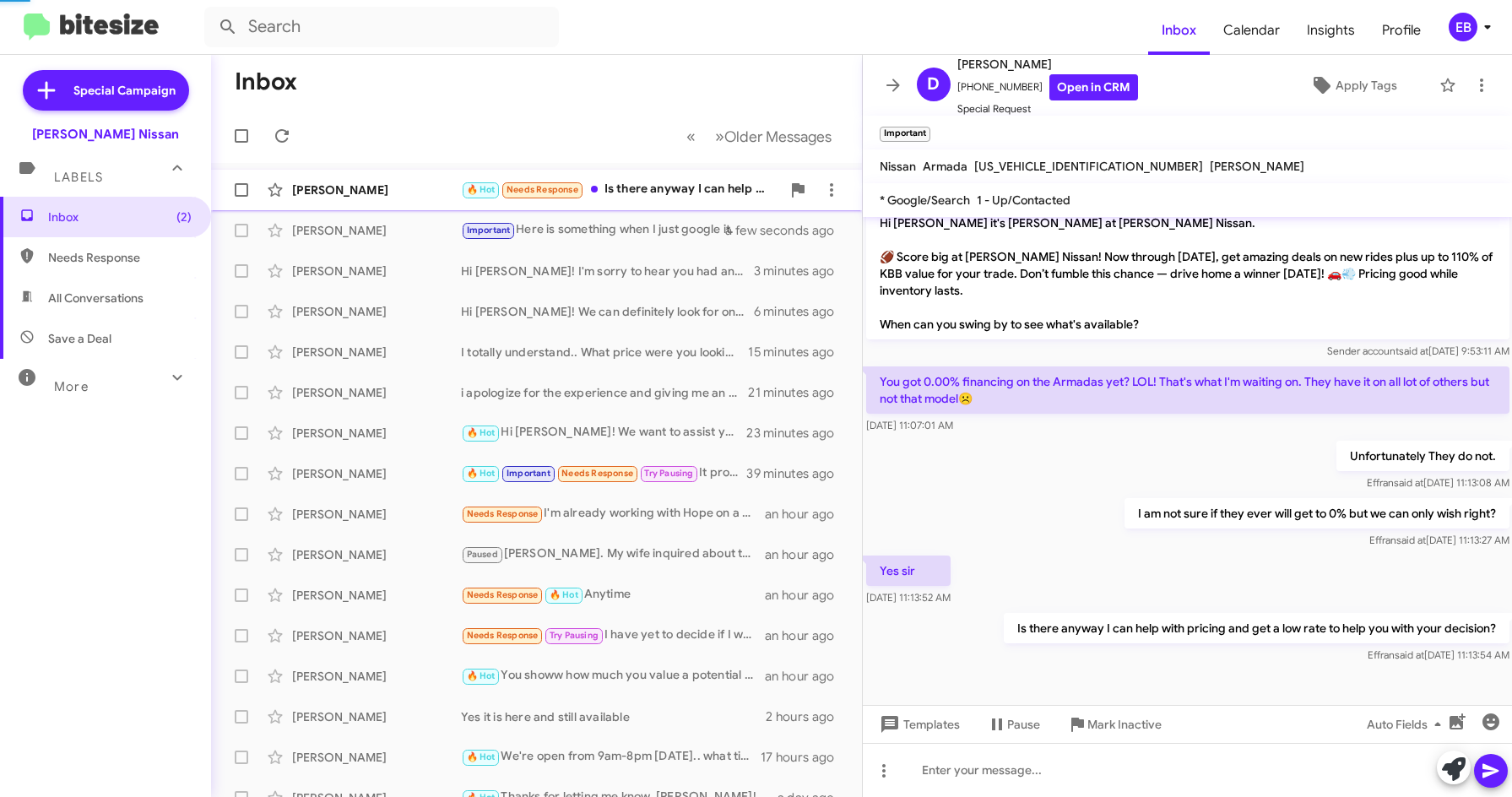
scroll to position [219, 0]
click at [514, 71] on mat-toolbar-row "Inbox" at bounding box center [536, 81] width 651 height 54
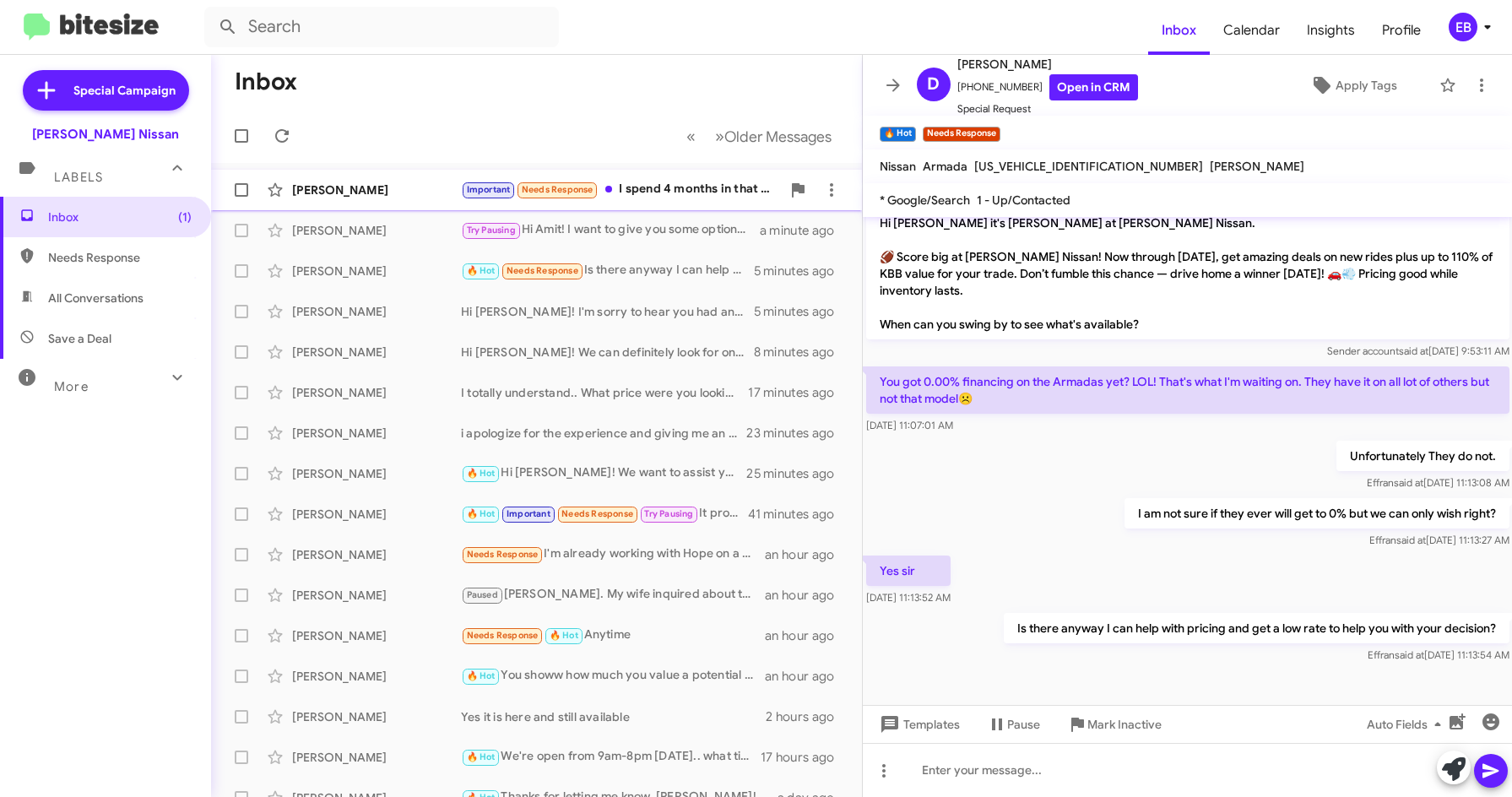
click at [398, 181] on div "[PERSON_NAME] Important Needs Response I spend 4 months in that state so gonna …" at bounding box center [536, 189] width 624 height 33
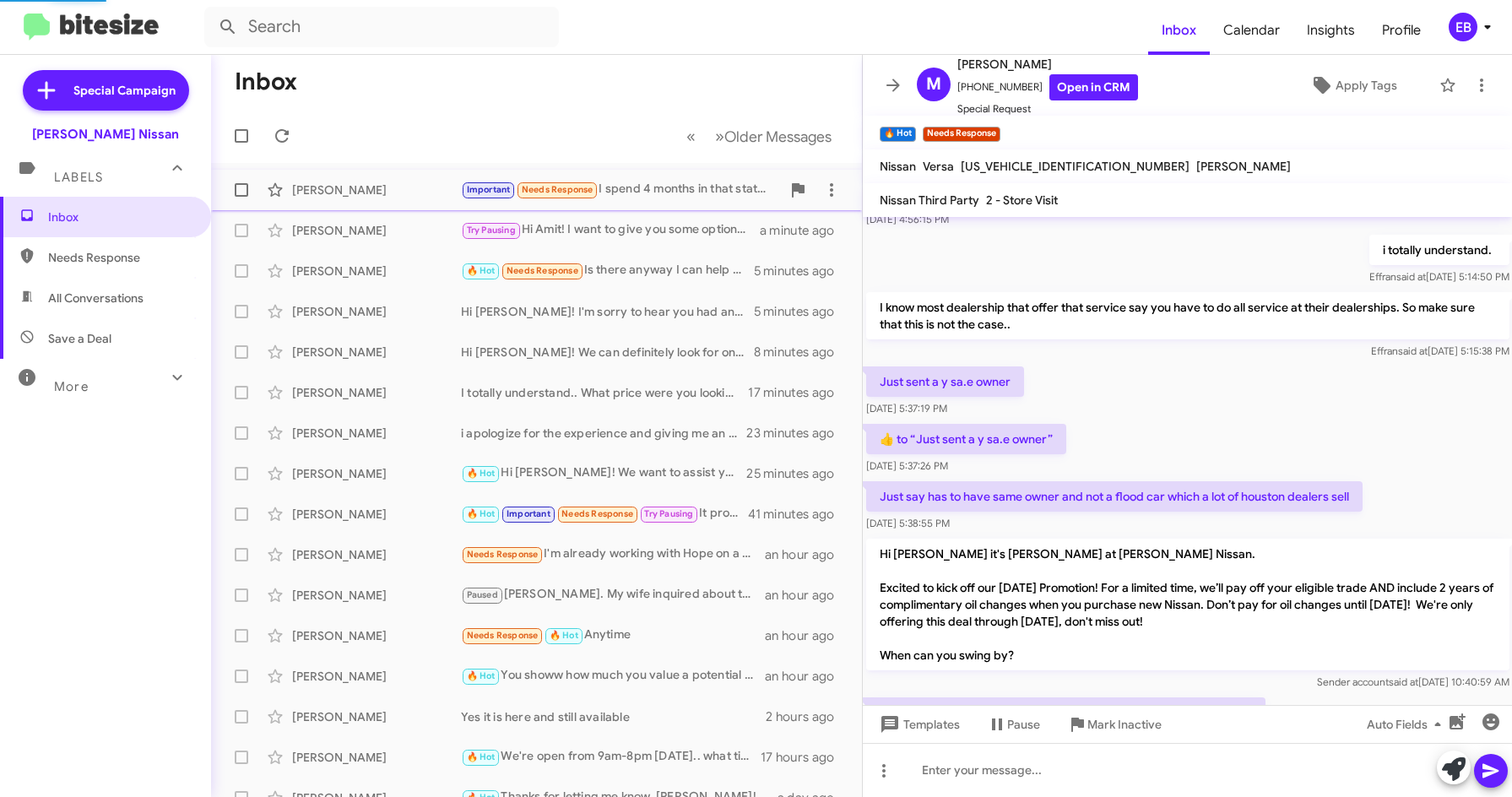
scroll to position [1351, 0]
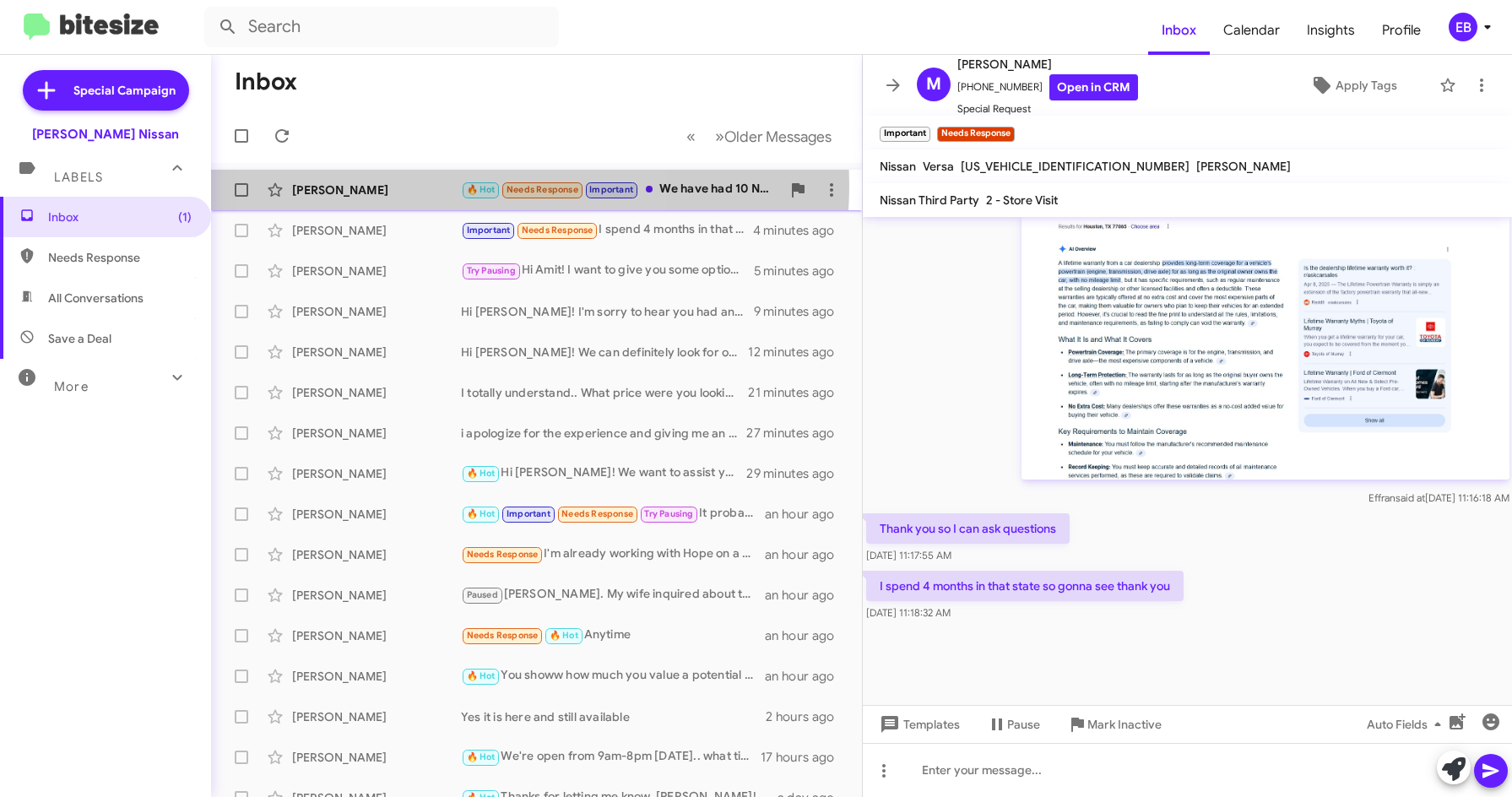
click at [435, 184] on div "[PERSON_NAME]" at bounding box center [376, 190] width 169 height 17
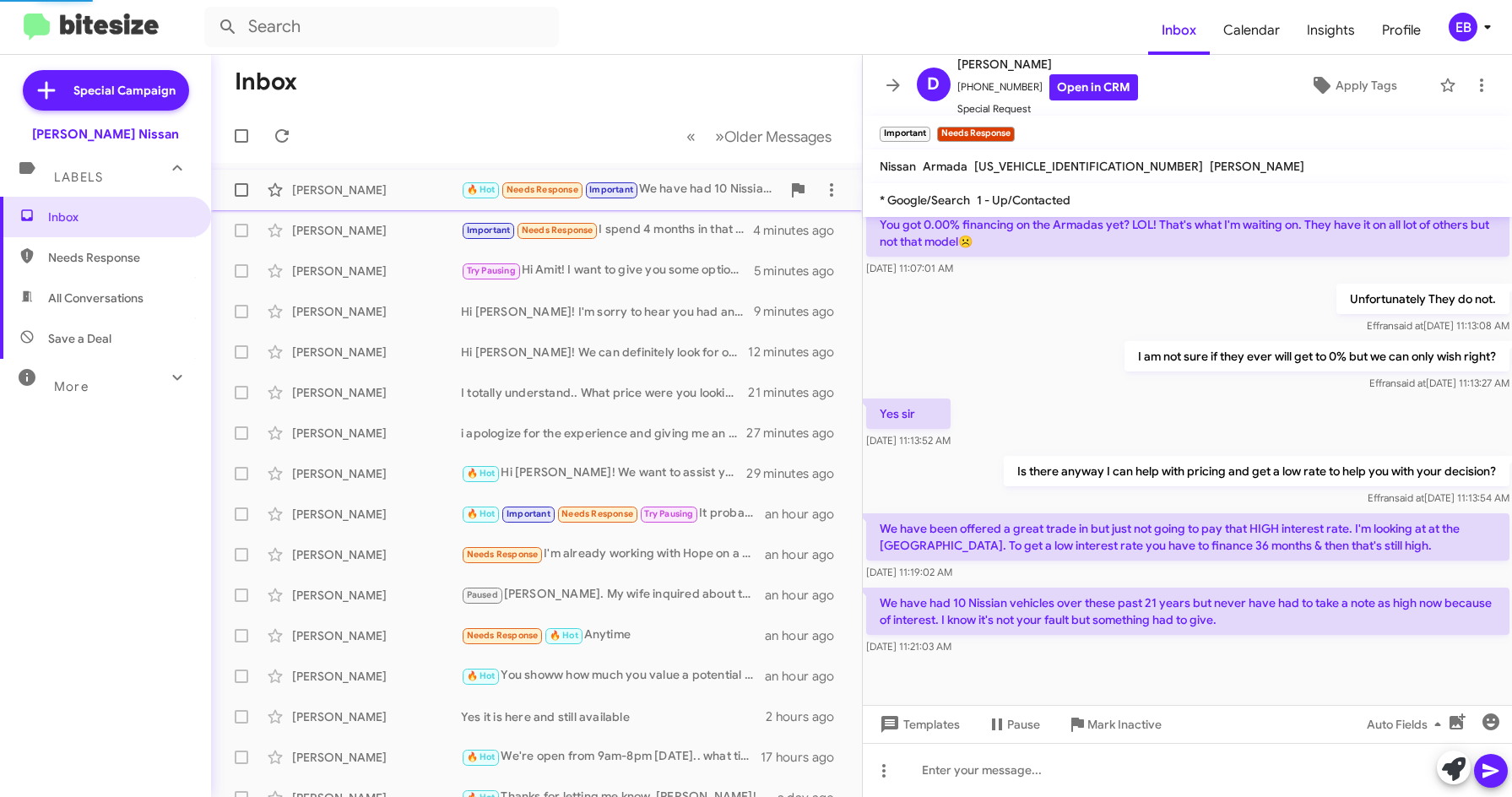
scroll to position [375, 0]
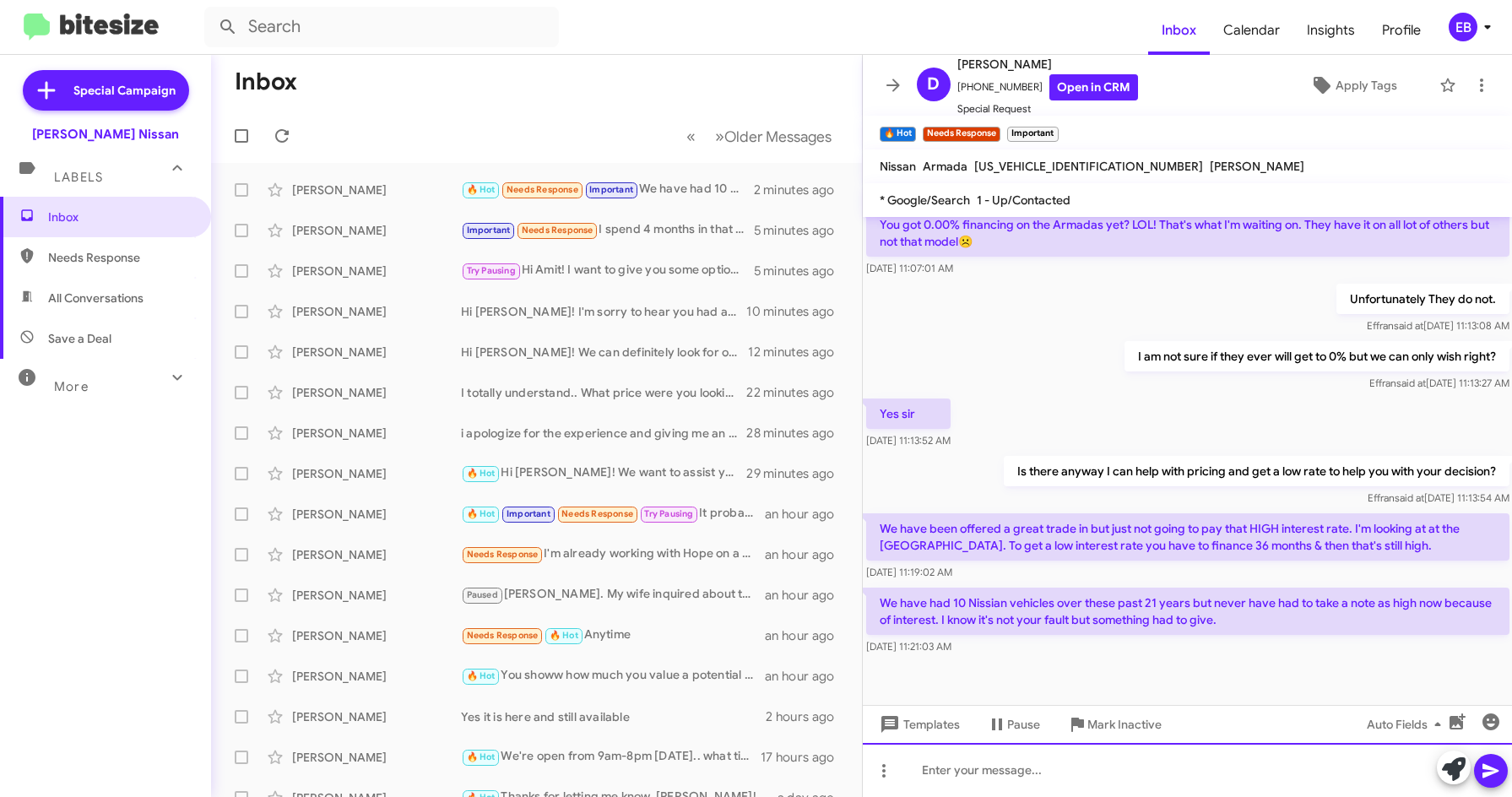
click at [1199, 762] on div at bounding box center [1187, 770] width 650 height 54
click at [306, 138] on mat-toolbar-row "« Previous » Next Older Messages" at bounding box center [536, 135] width 651 height 54
click at [291, 134] on icon at bounding box center [282, 136] width 21 height 21
click at [282, 145] on icon at bounding box center [282, 136] width 21 height 21
